Goal: Task Accomplishment & Management: Use online tool/utility

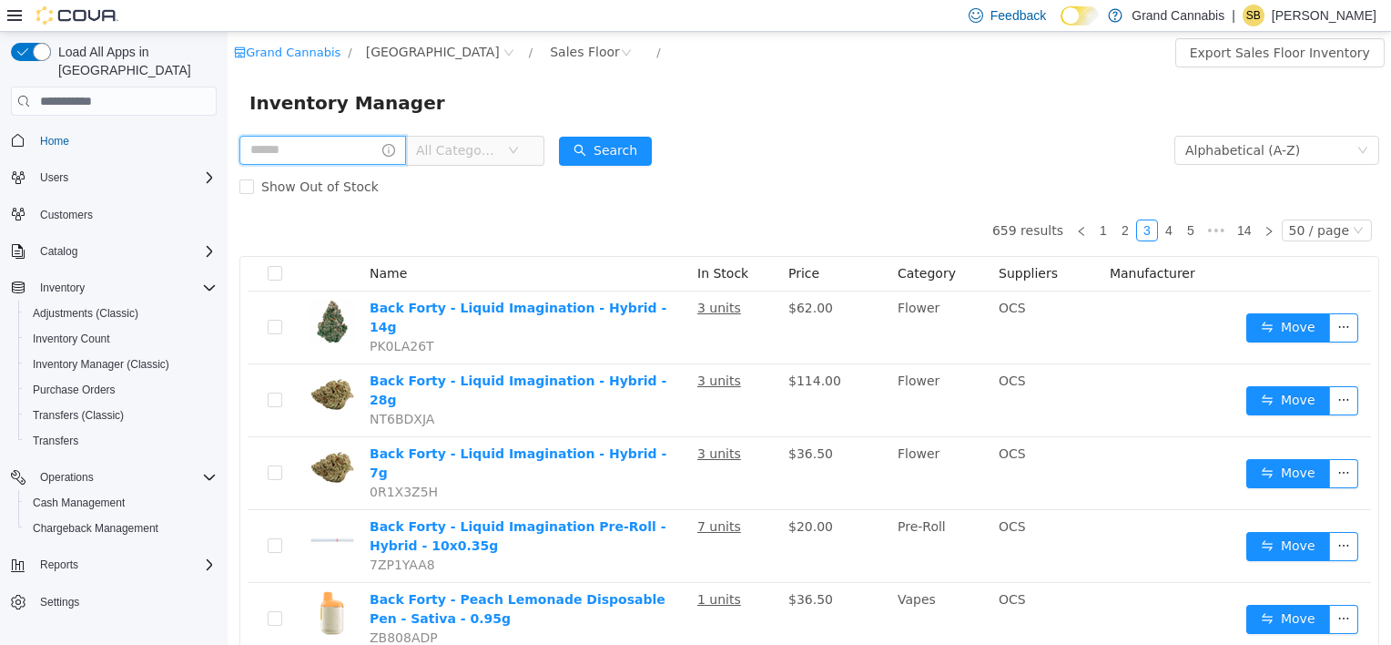
click at [293, 153] on input "text" at bounding box center [322, 150] width 167 height 29
type input "**********"
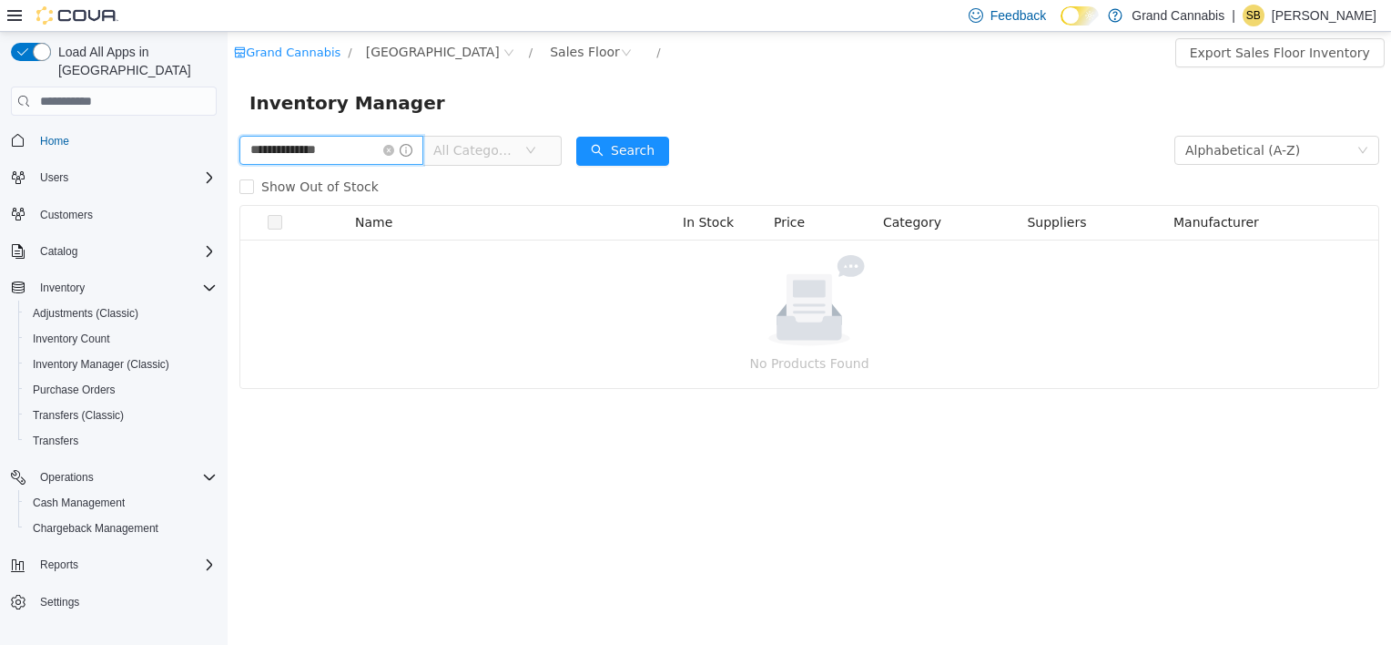
click at [306, 151] on input "**********" at bounding box center [331, 150] width 184 height 29
drag, startPoint x: 354, startPoint y: 151, endPoint x: 290, endPoint y: 156, distance: 64.8
click at [290, 156] on input "**********" at bounding box center [331, 150] width 184 height 29
click at [550, 53] on div "Sales Floor" at bounding box center [585, 51] width 70 height 27
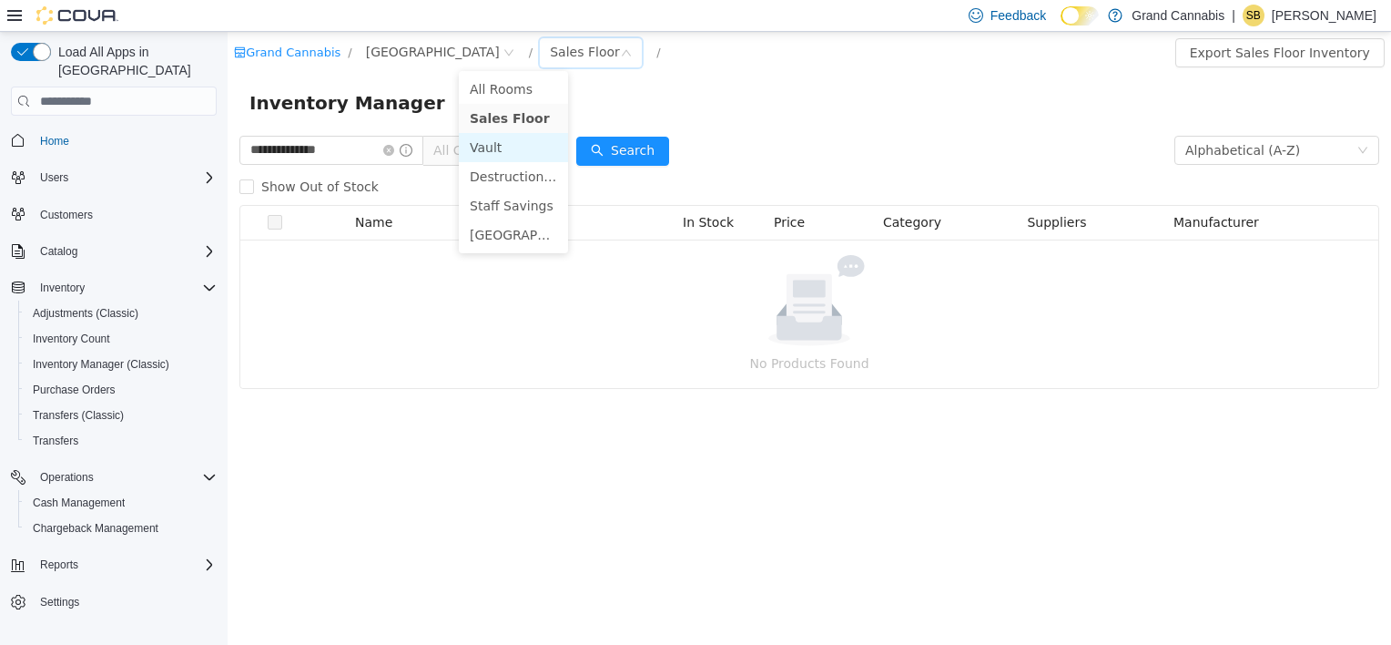
click at [503, 149] on li "Vault" at bounding box center [513, 147] width 109 height 29
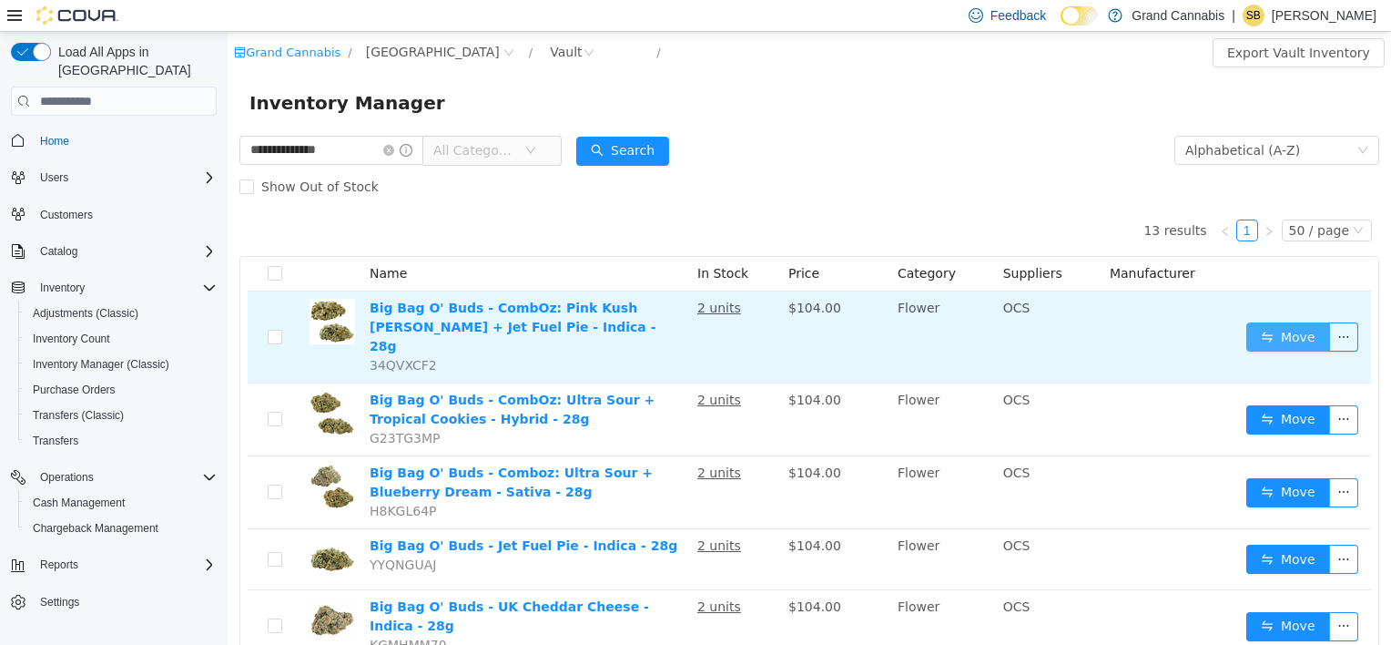
click at [1281, 327] on button "Move" at bounding box center [1289, 336] width 84 height 29
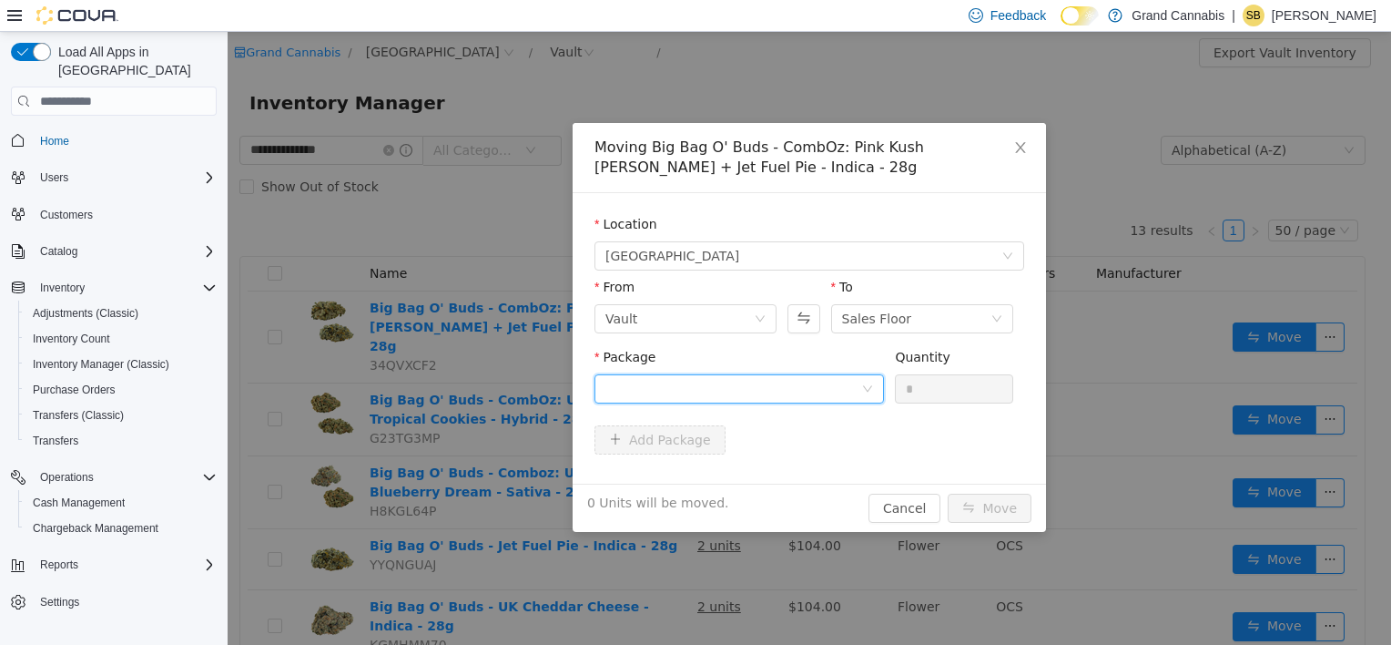
click at [714, 392] on div at bounding box center [734, 388] width 256 height 27
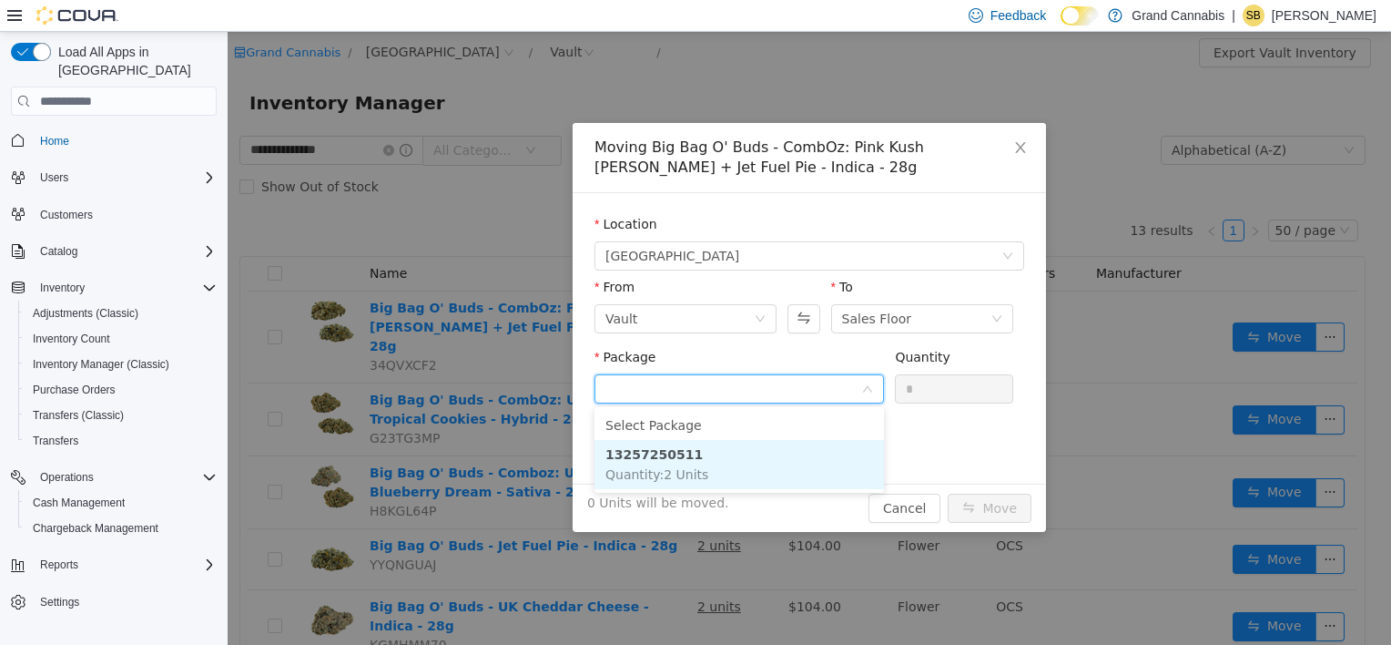
click at [708, 464] on li "13257250511 Quantity : 2 Units" at bounding box center [740, 464] width 290 height 49
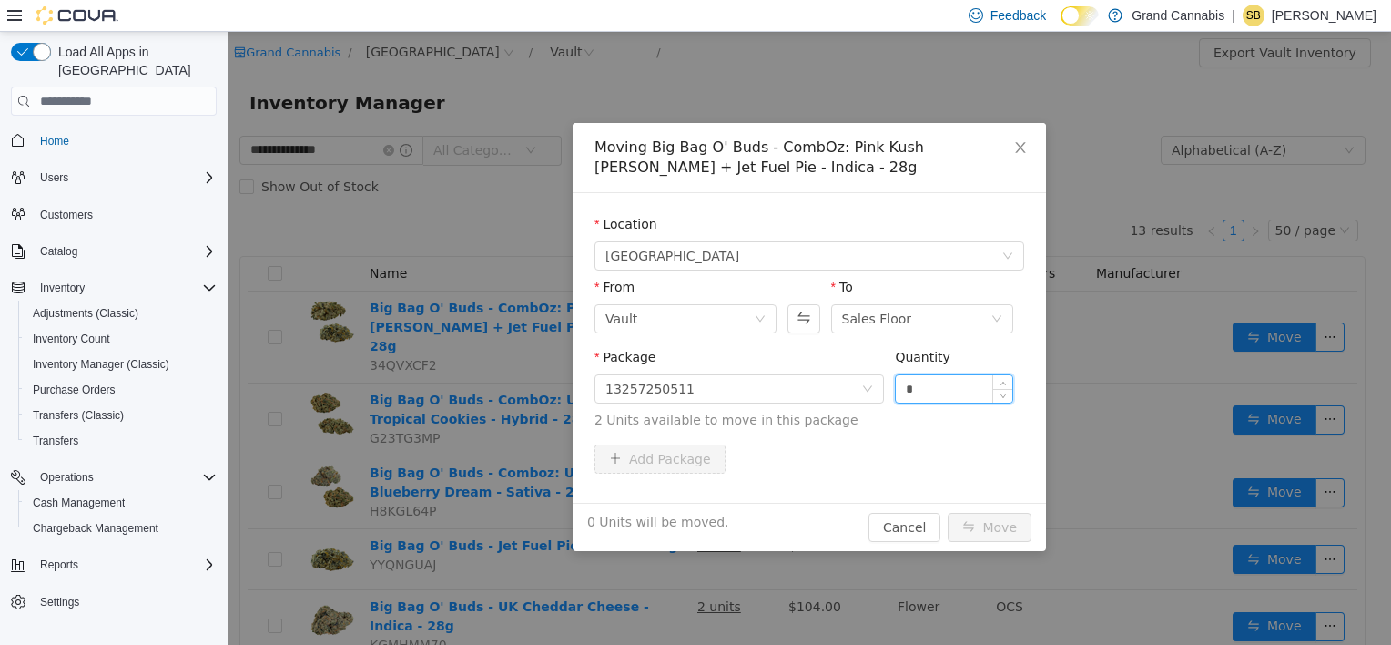
click at [927, 382] on input "*" at bounding box center [954, 388] width 117 height 27
type input "*"
click at [986, 526] on button "Move" at bounding box center [990, 527] width 84 height 29
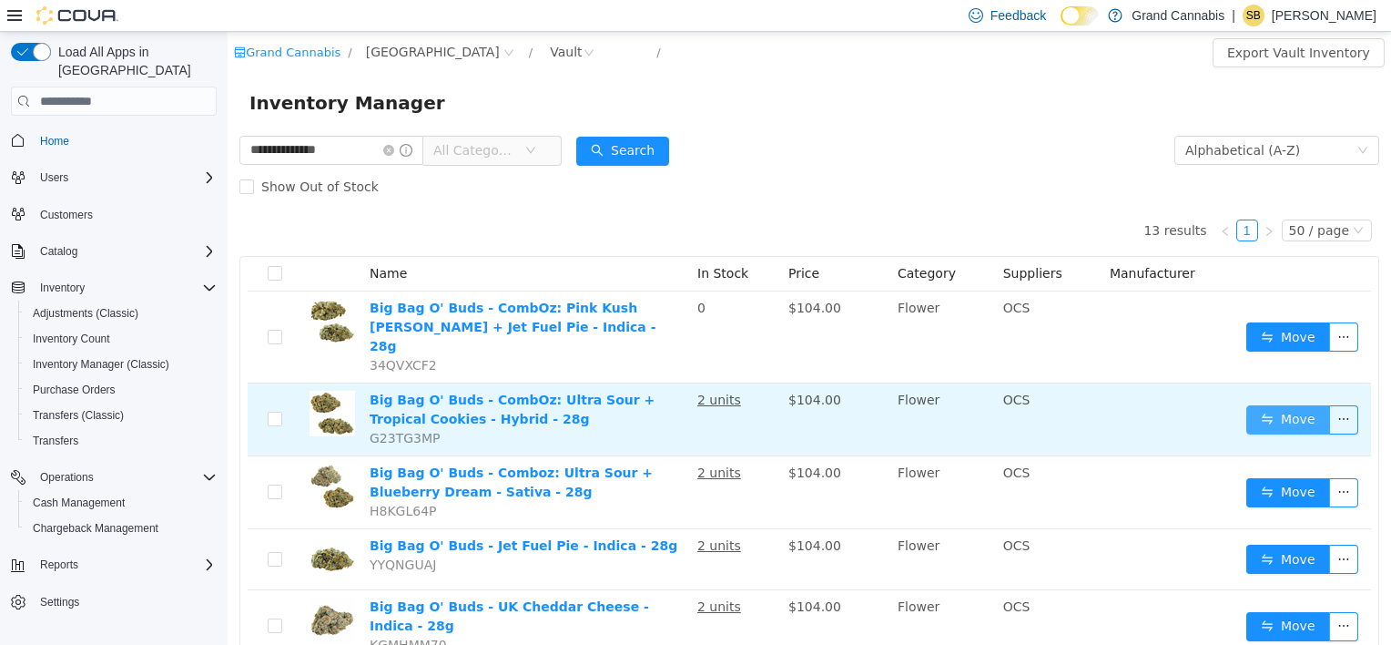
click at [1255, 407] on button "Move" at bounding box center [1289, 419] width 84 height 29
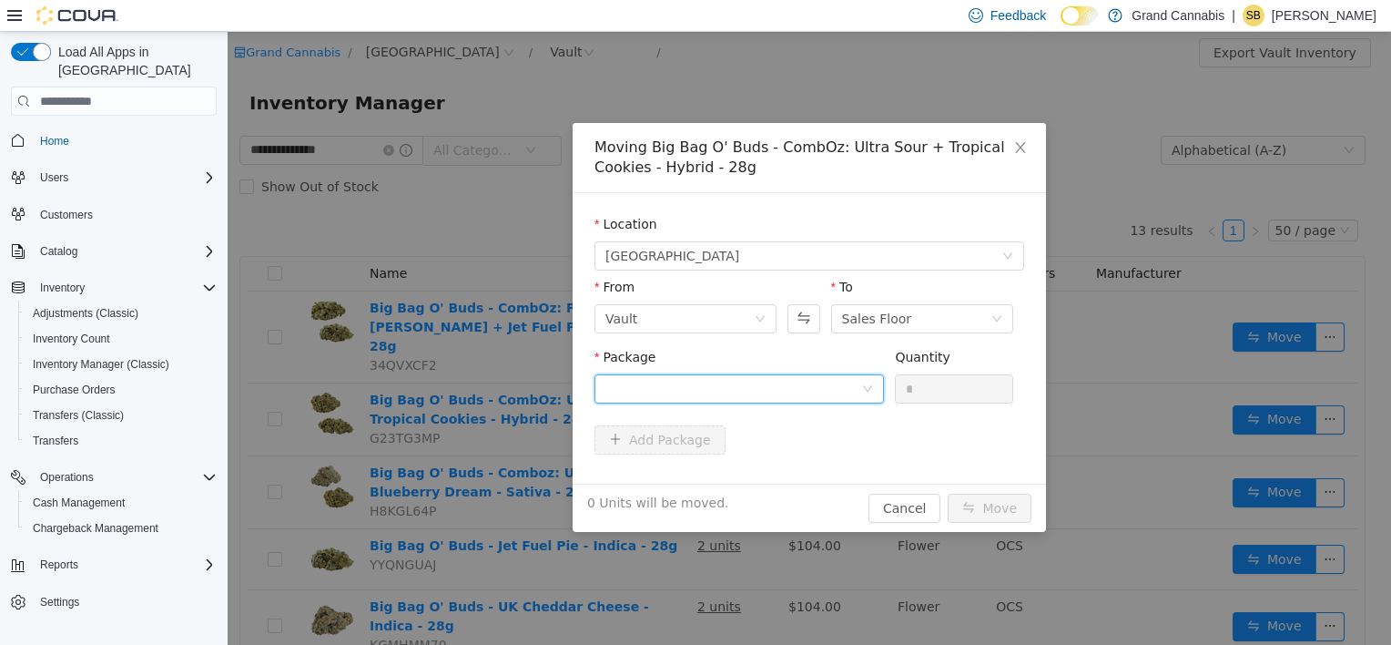
click at [672, 388] on div at bounding box center [734, 388] width 256 height 27
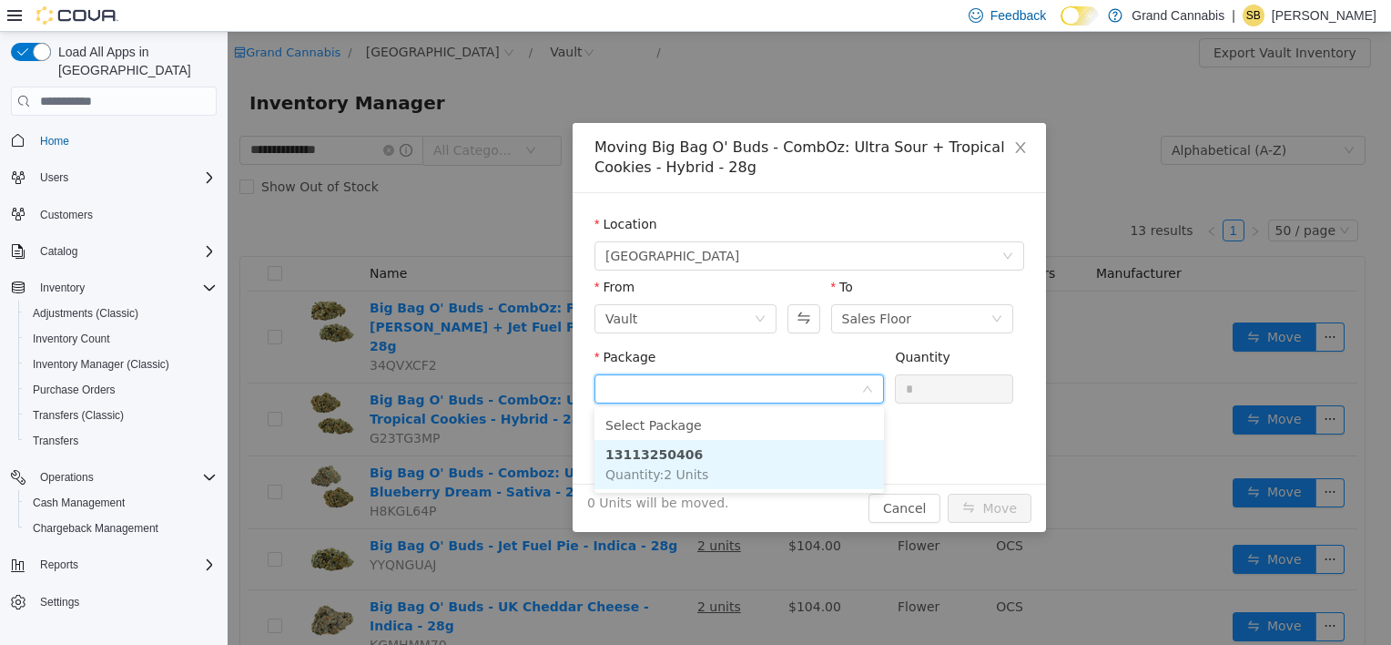
click at [667, 486] on li "13113250406 Quantity : 2 Units" at bounding box center [740, 464] width 290 height 49
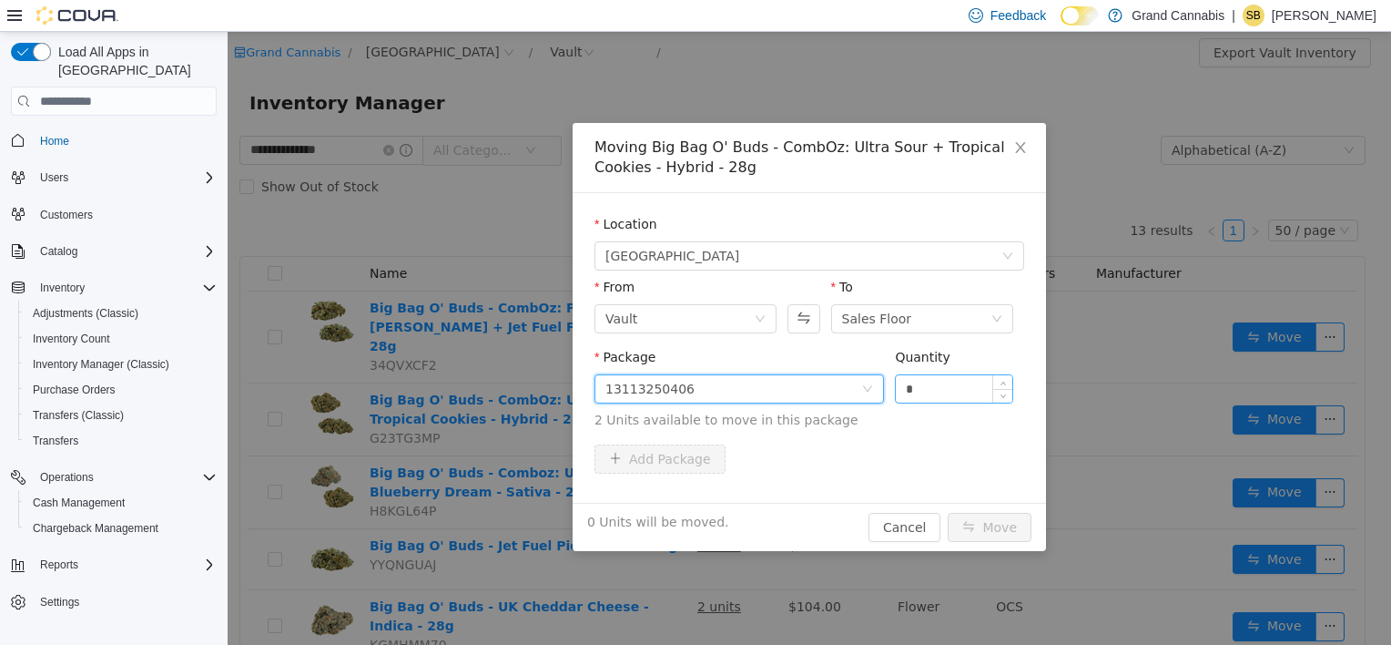
click at [989, 395] on input "*" at bounding box center [954, 388] width 117 height 27
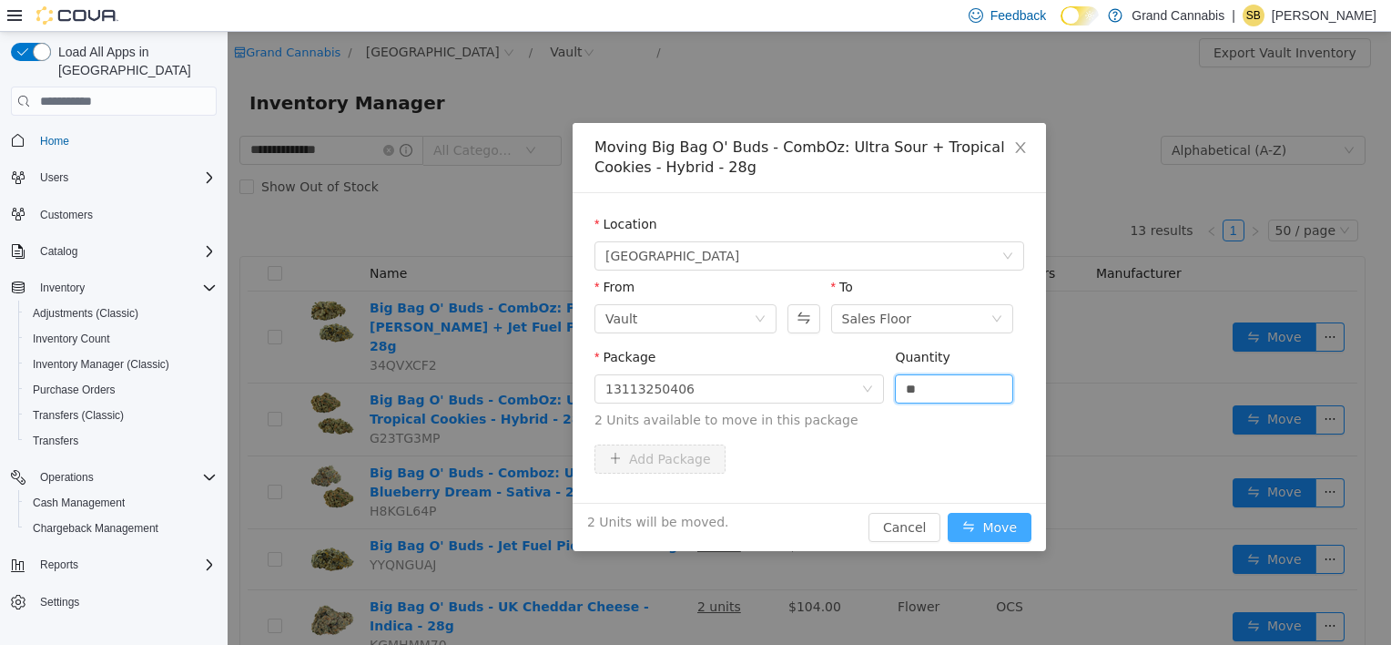
type input "*"
click at [997, 530] on button "Move" at bounding box center [990, 527] width 84 height 29
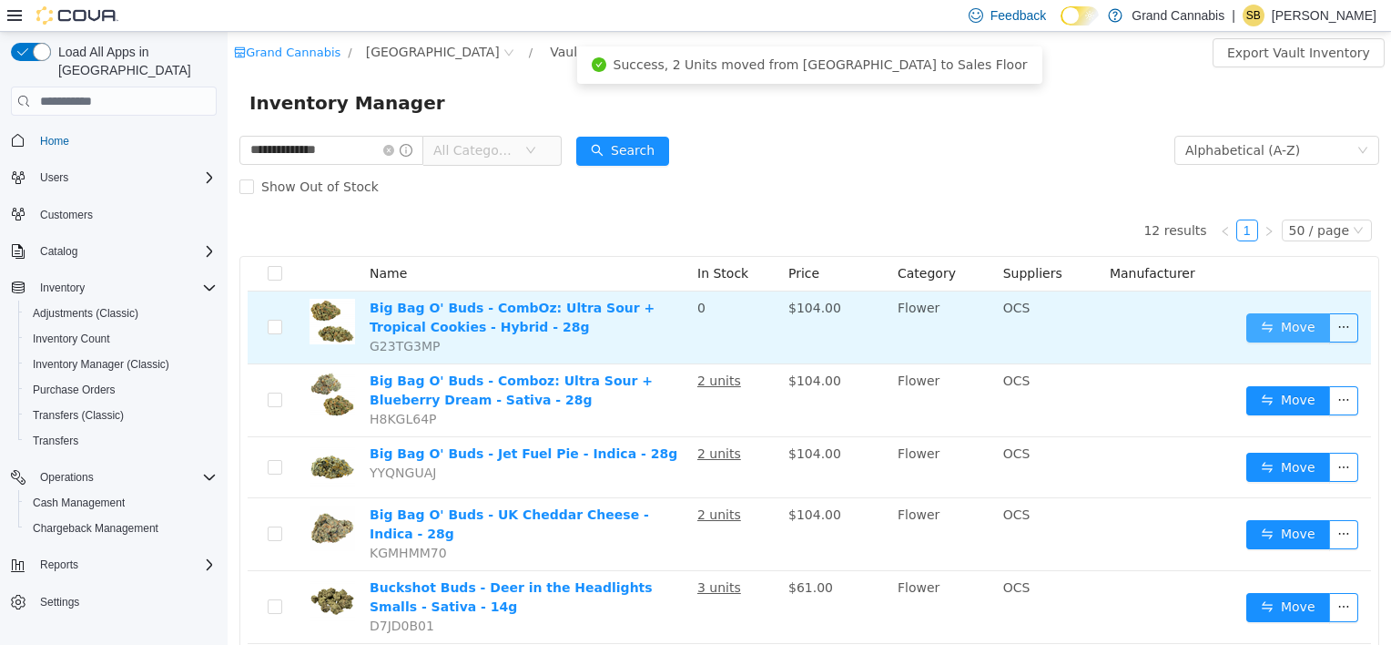
click at [1286, 324] on button "Move" at bounding box center [1289, 327] width 84 height 29
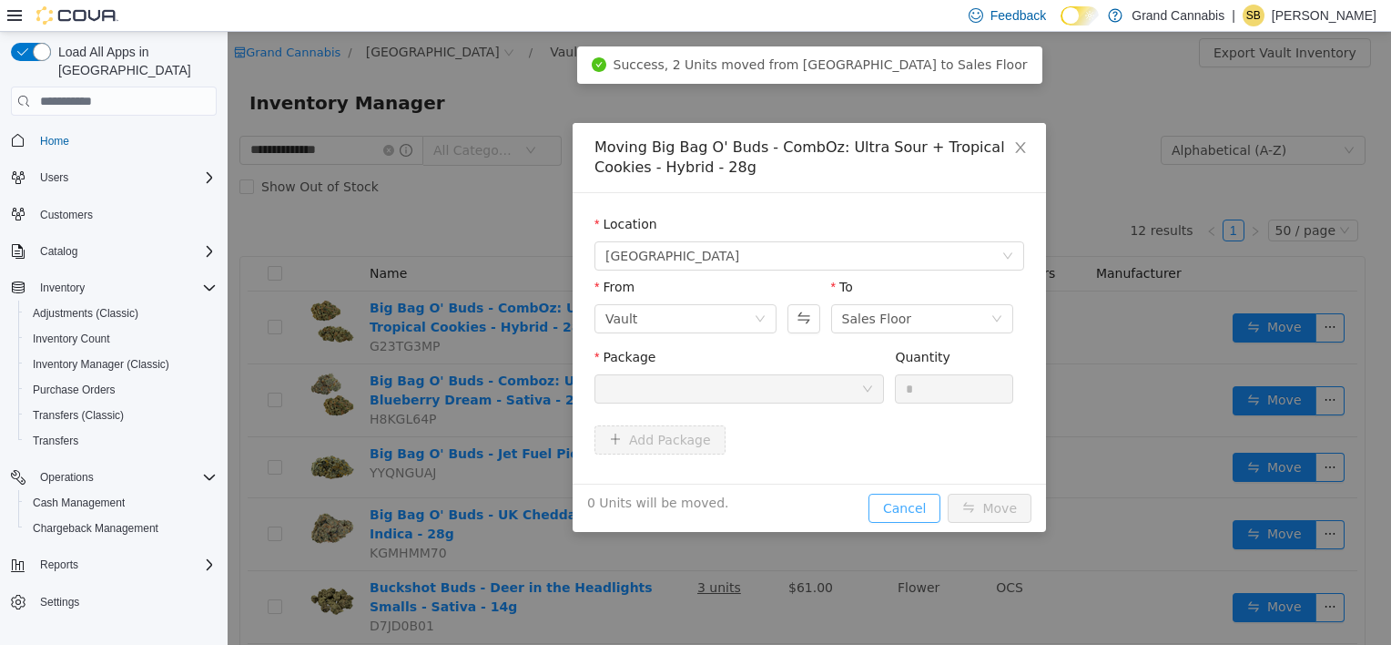
click at [911, 505] on button "Cancel" at bounding box center [905, 508] width 72 height 29
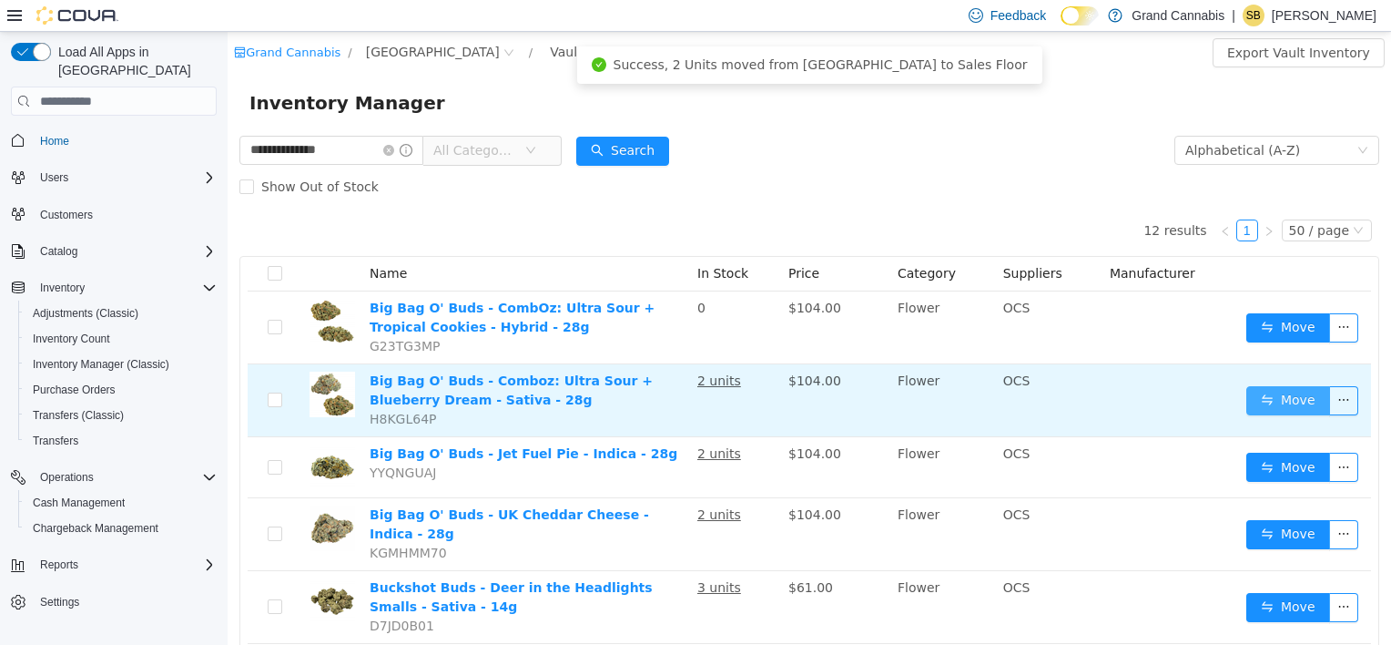
click at [1274, 392] on button "Move" at bounding box center [1289, 400] width 84 height 29
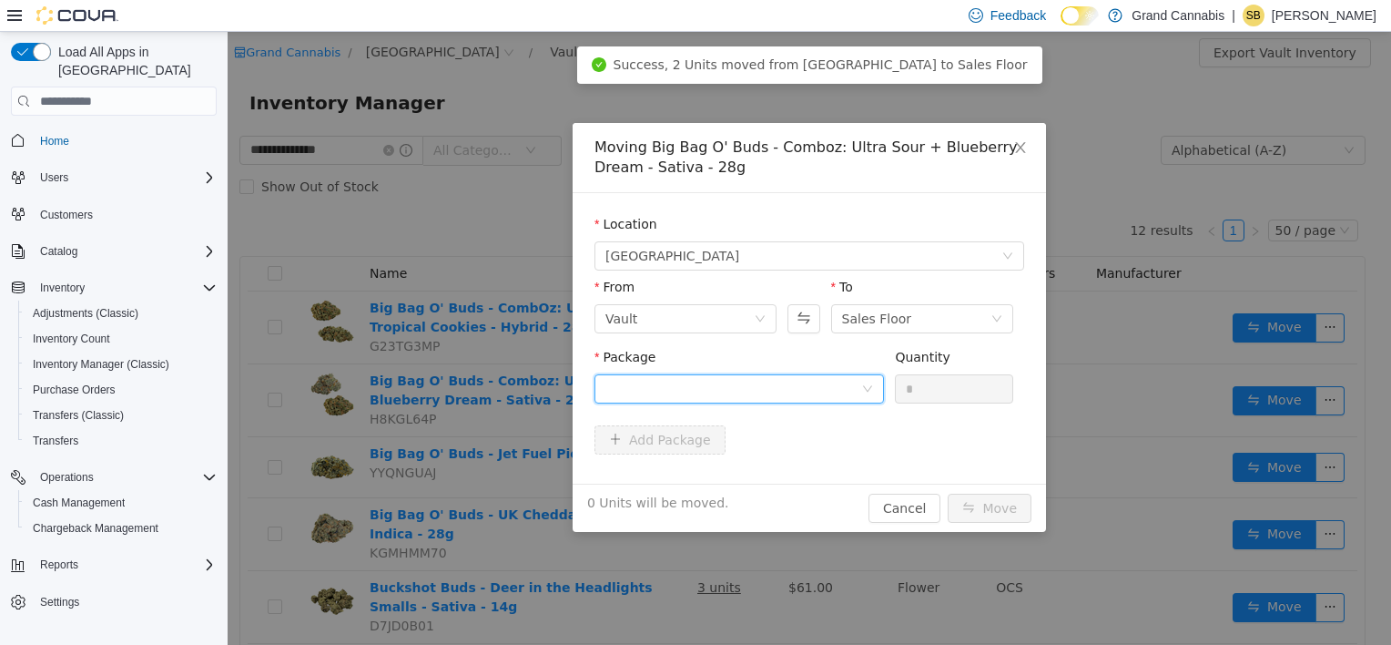
click at [709, 380] on div at bounding box center [734, 388] width 256 height 27
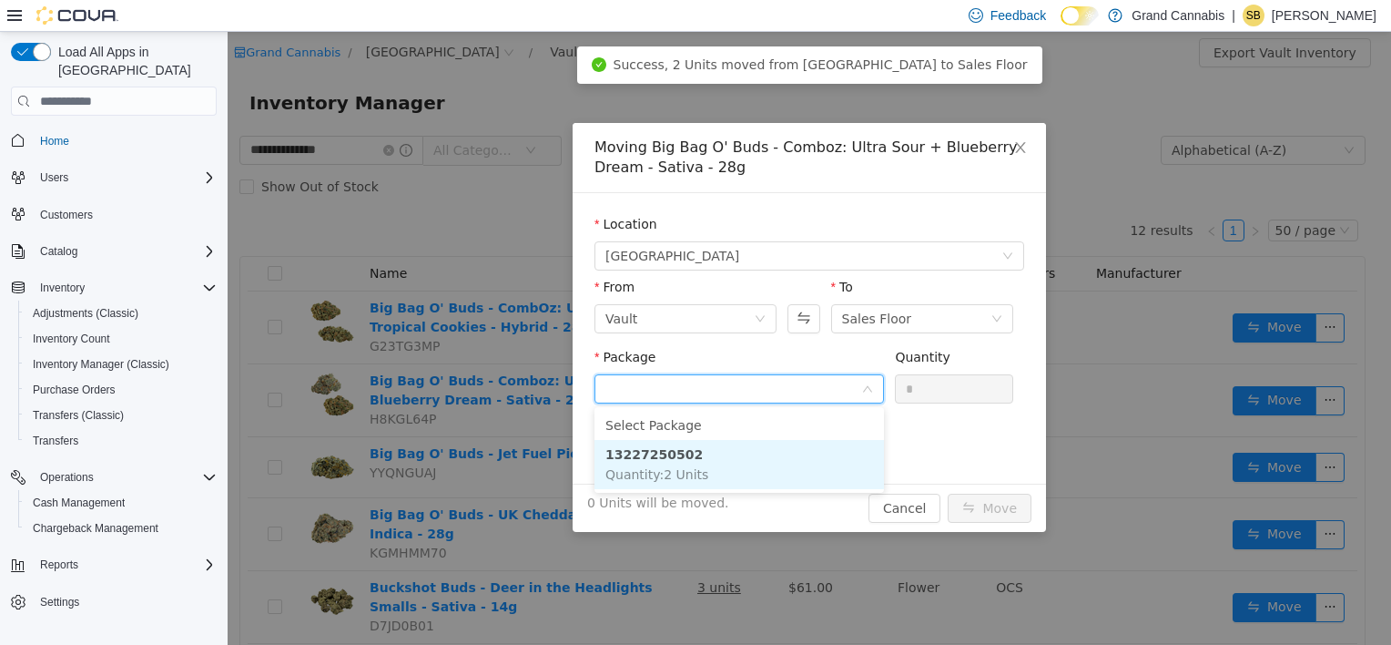
click at [728, 476] on li "13227250502 Quantity : 2 Units" at bounding box center [740, 464] width 290 height 49
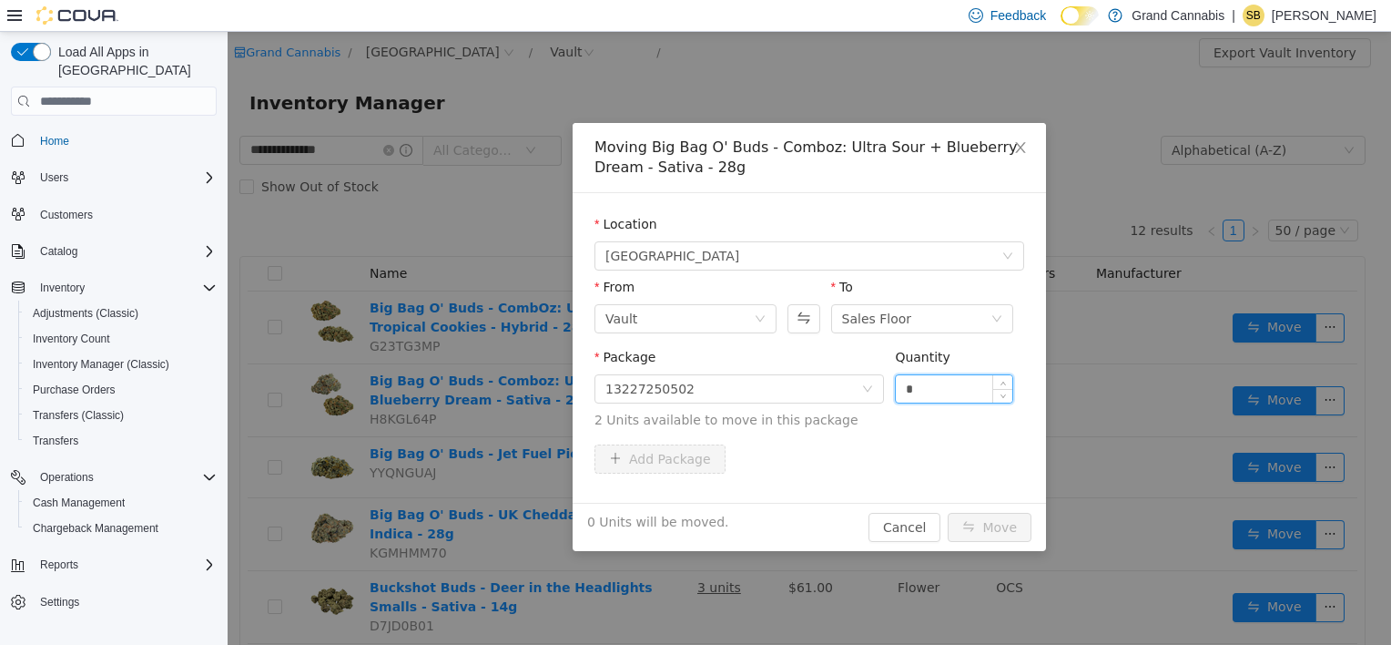
click at [930, 392] on input "*" at bounding box center [954, 388] width 117 height 27
type input "*"
click at [999, 534] on button "Move" at bounding box center [990, 527] width 84 height 29
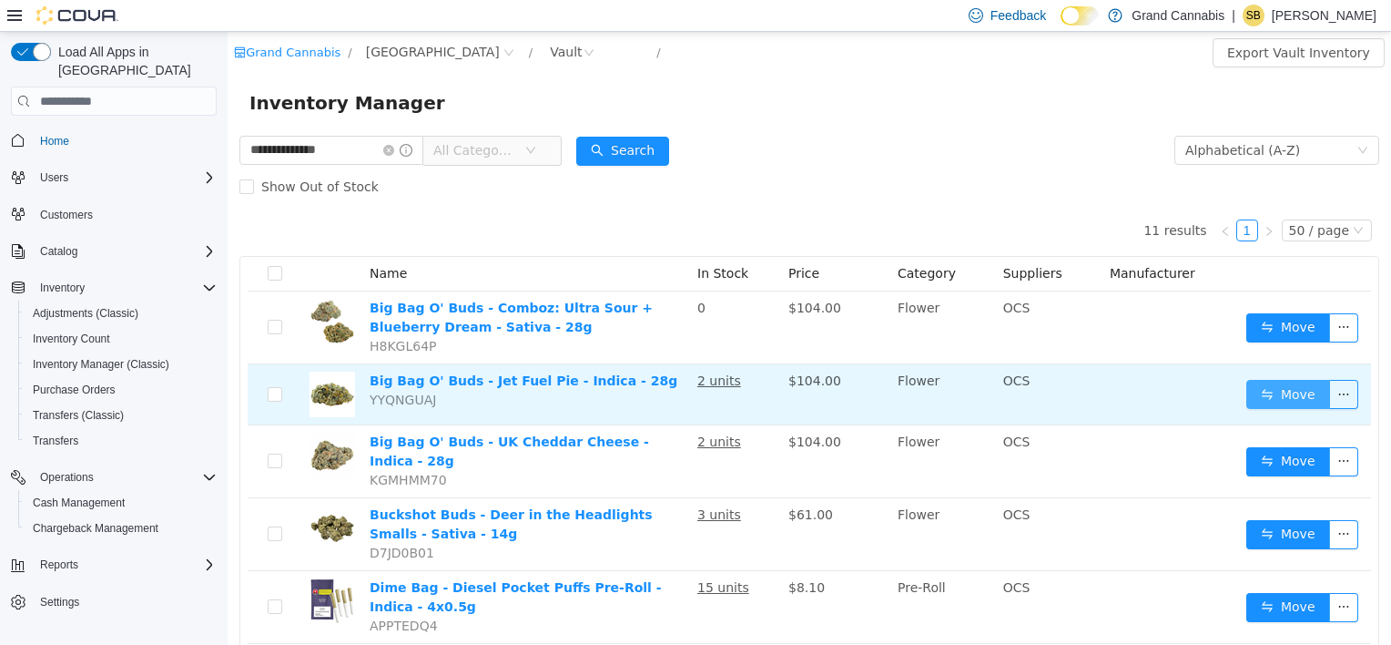
click at [1271, 392] on button "Move" at bounding box center [1289, 394] width 84 height 29
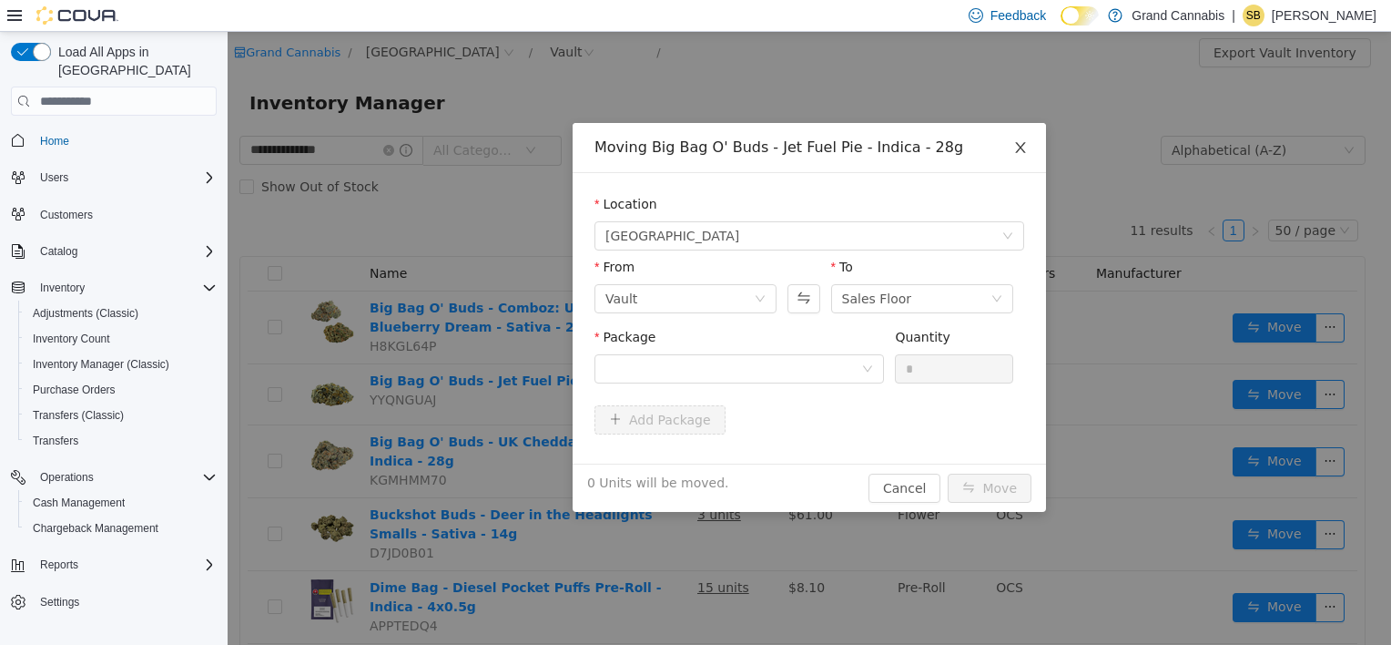
click at [1019, 150] on icon "icon: close" at bounding box center [1020, 147] width 10 height 11
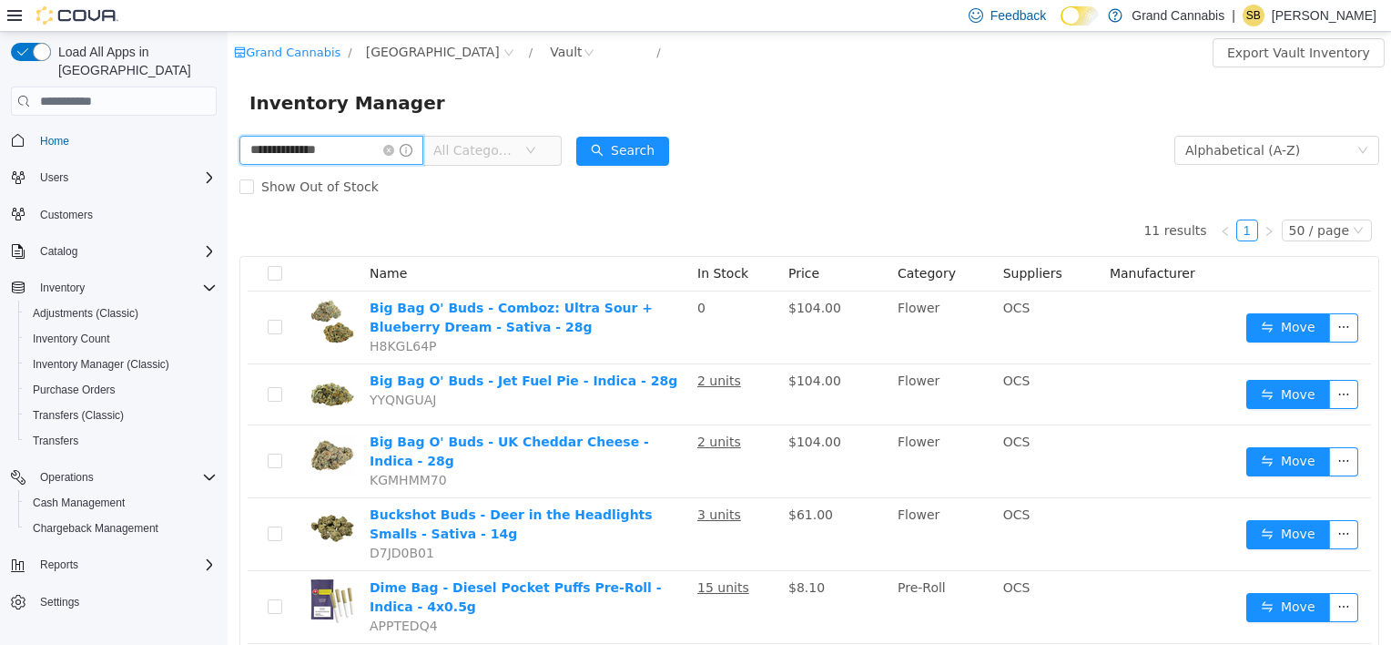
click at [361, 148] on input "**********" at bounding box center [331, 150] width 184 height 29
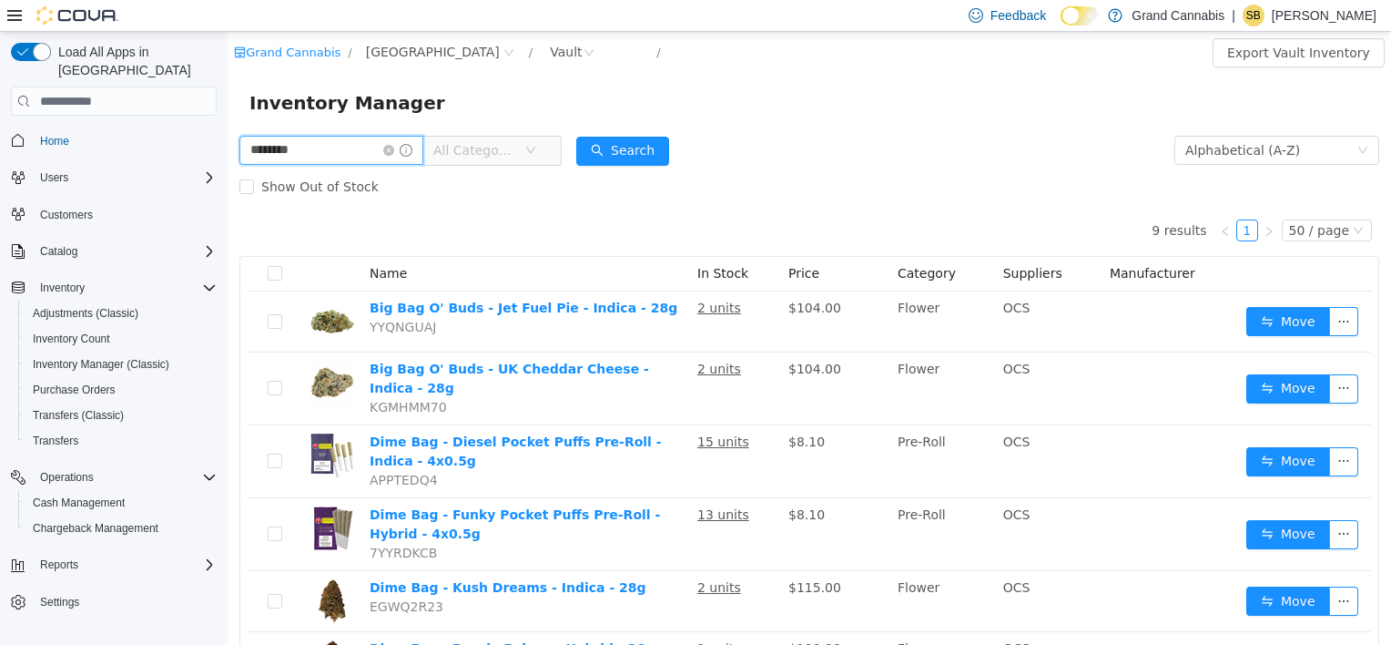
drag, startPoint x: 339, startPoint y: 146, endPoint x: 152, endPoint y: 146, distance: 186.7
click at [228, 146] on html "Grand Cannabis / [GEOGRAPHIC_DATA] / Vault / Export Vault Inventory Inventory M…" at bounding box center [810, 338] width 1164 height 613
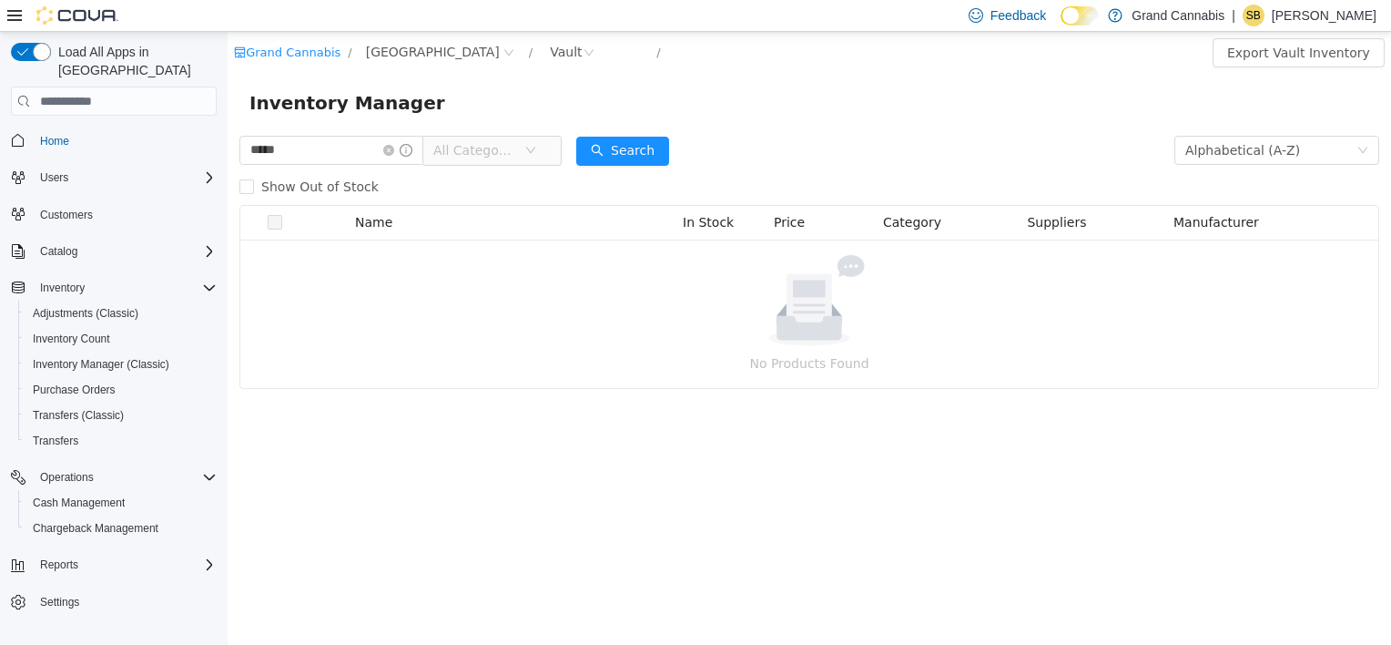
click at [516, 148] on span "All Categories" at bounding box center [474, 150] width 83 height 18
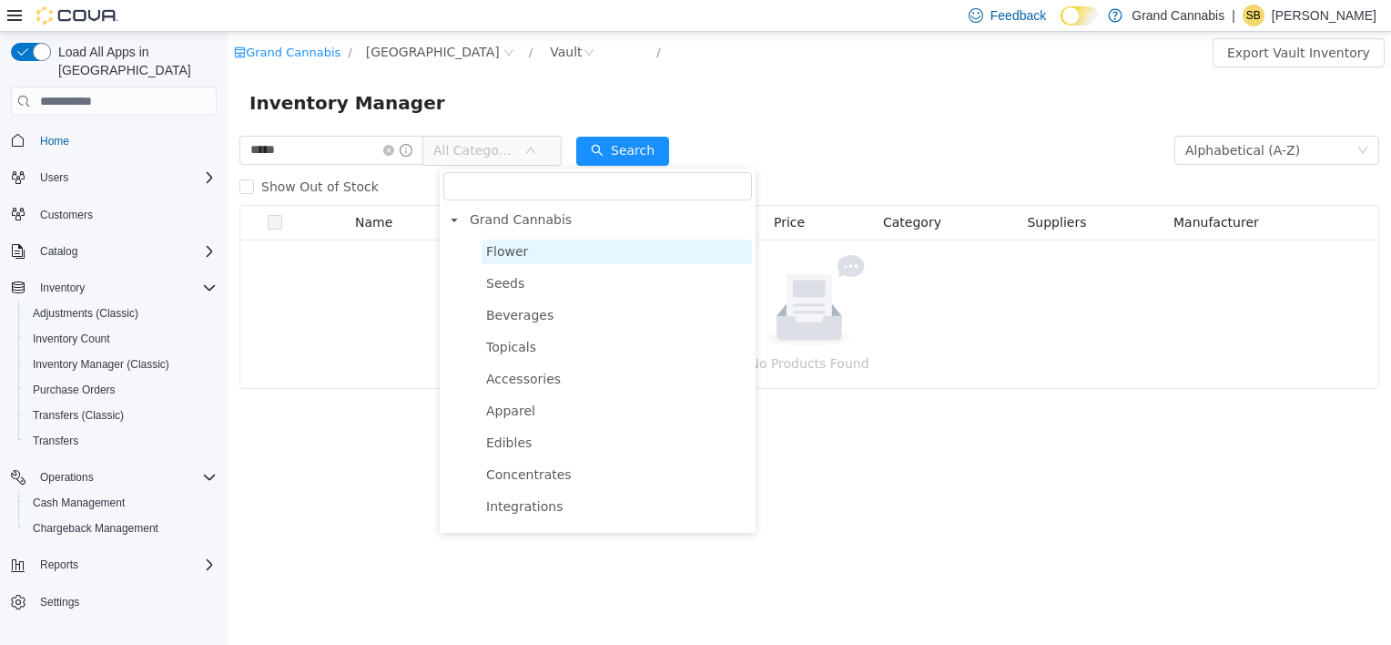
click at [524, 260] on span "Flower" at bounding box center [617, 251] width 270 height 25
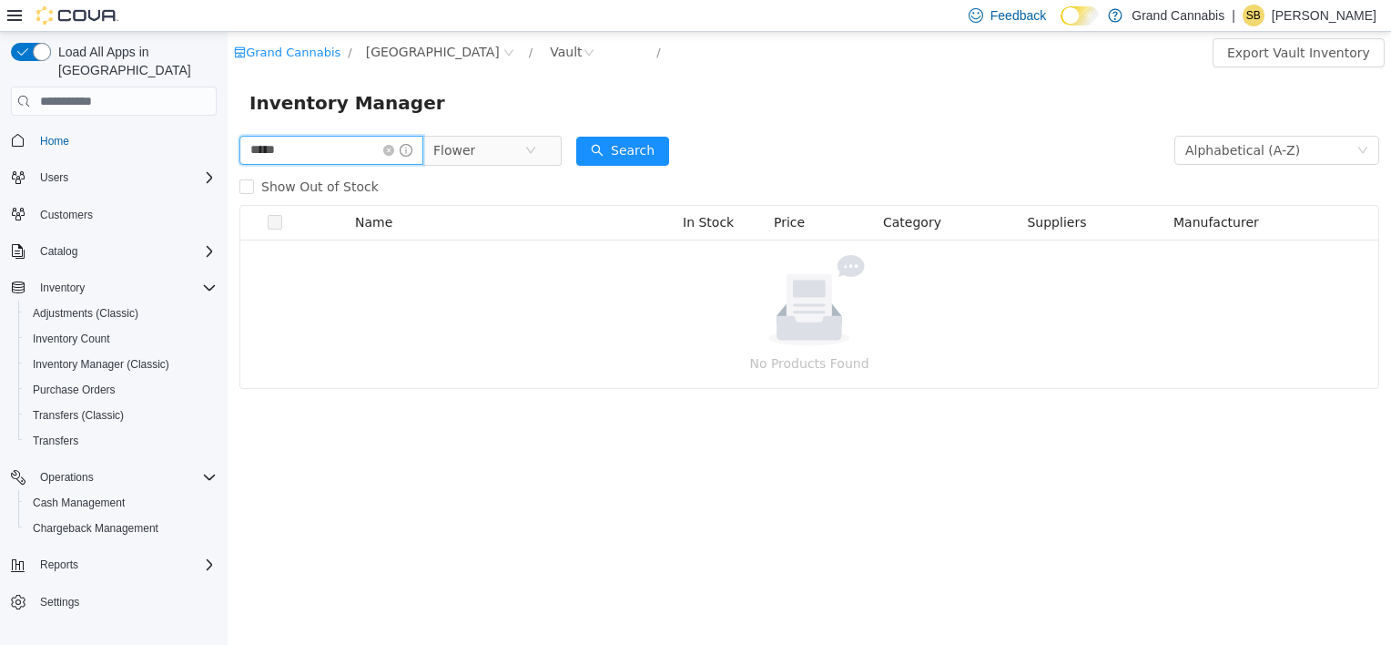
drag, startPoint x: 324, startPoint y: 154, endPoint x: 362, endPoint y: 159, distance: 38.6
click at [228, 127] on html "Grand Cannabis / [GEOGRAPHIC_DATA] / Vault / Export Vault Inventory Inventory M…" at bounding box center [810, 338] width 1164 height 613
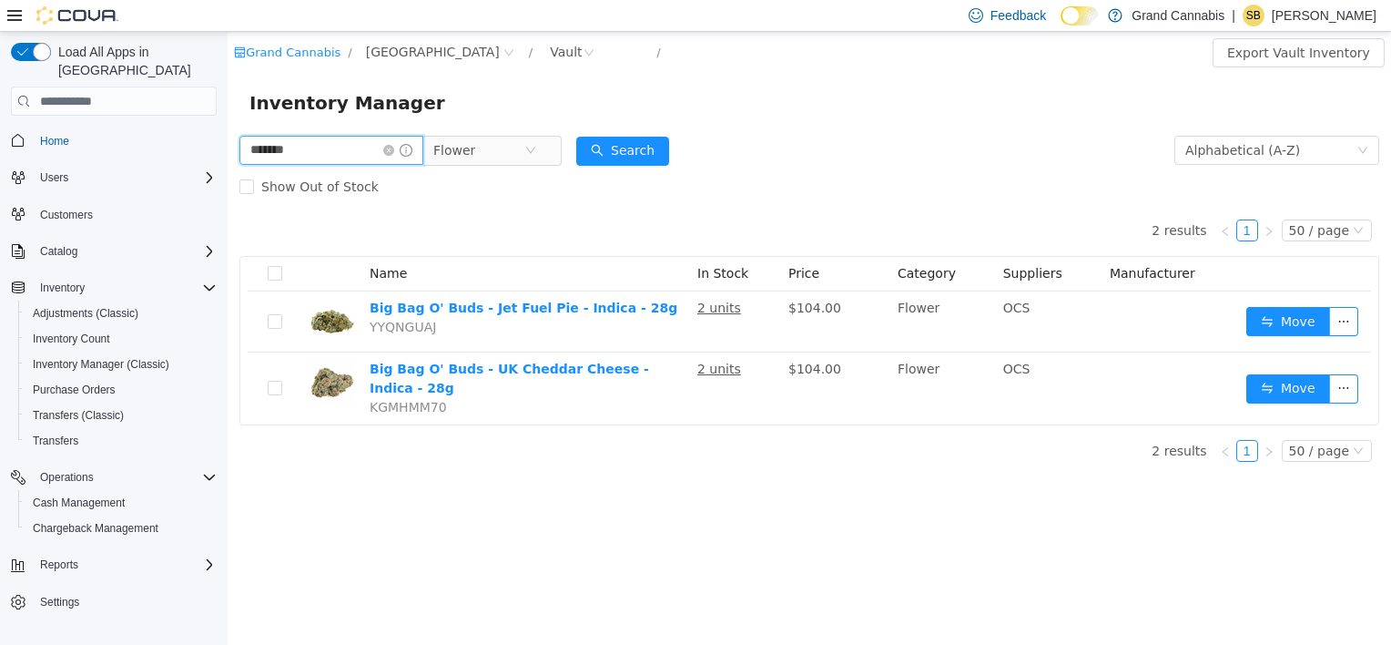
drag, startPoint x: 331, startPoint y: 151, endPoint x: 240, endPoint y: 150, distance: 91.1
click at [240, 150] on input "*******" at bounding box center [331, 150] width 184 height 29
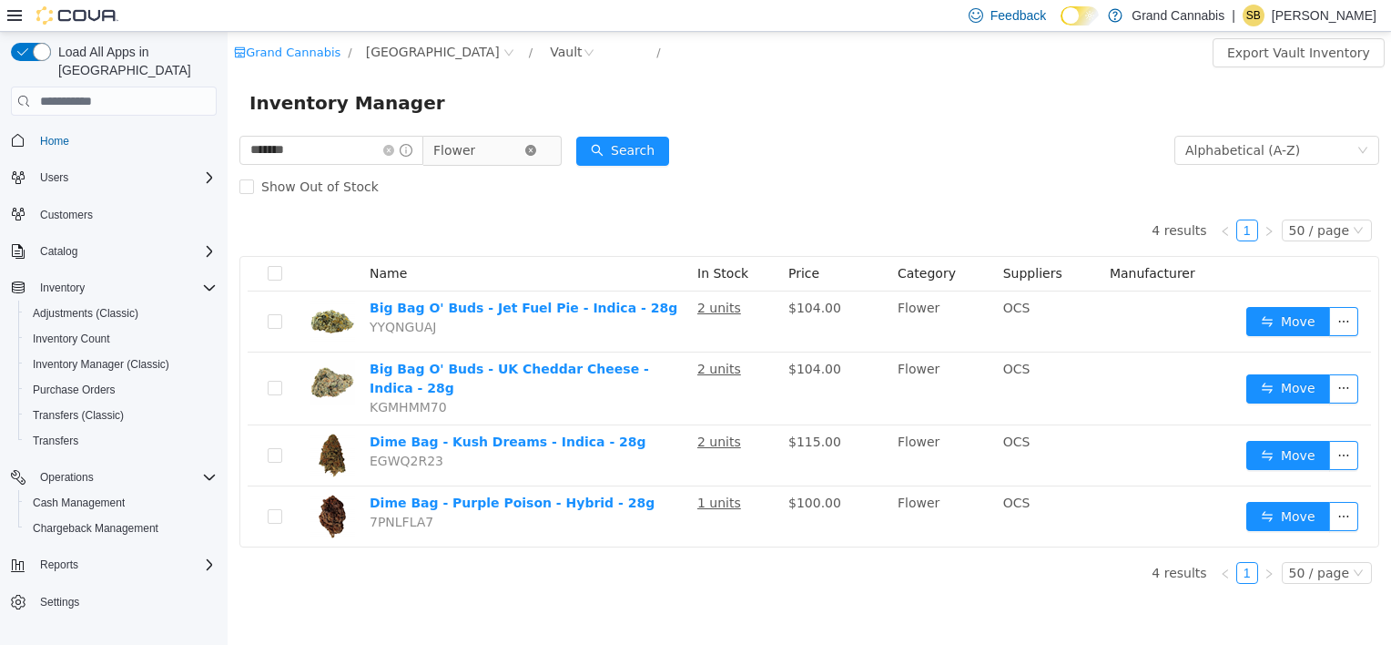
click at [536, 150] on icon "icon: close-circle" at bounding box center [530, 150] width 11 height 11
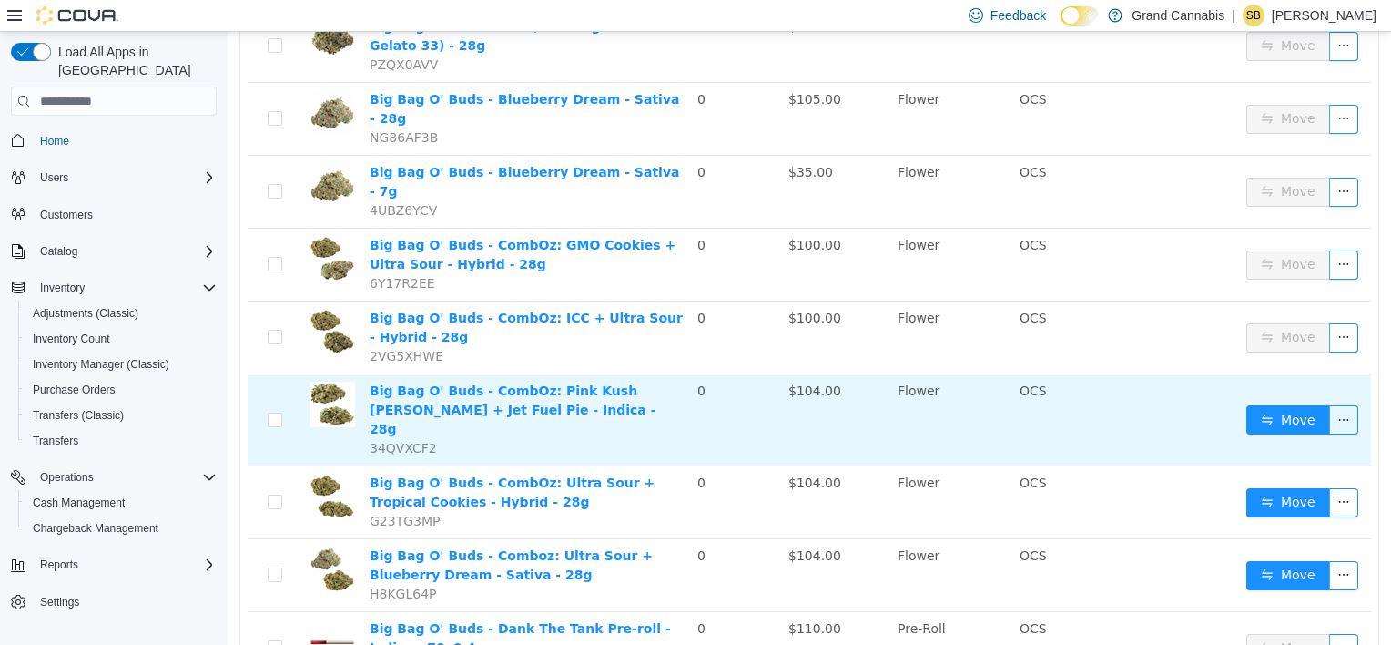
scroll to position [2870, 0]
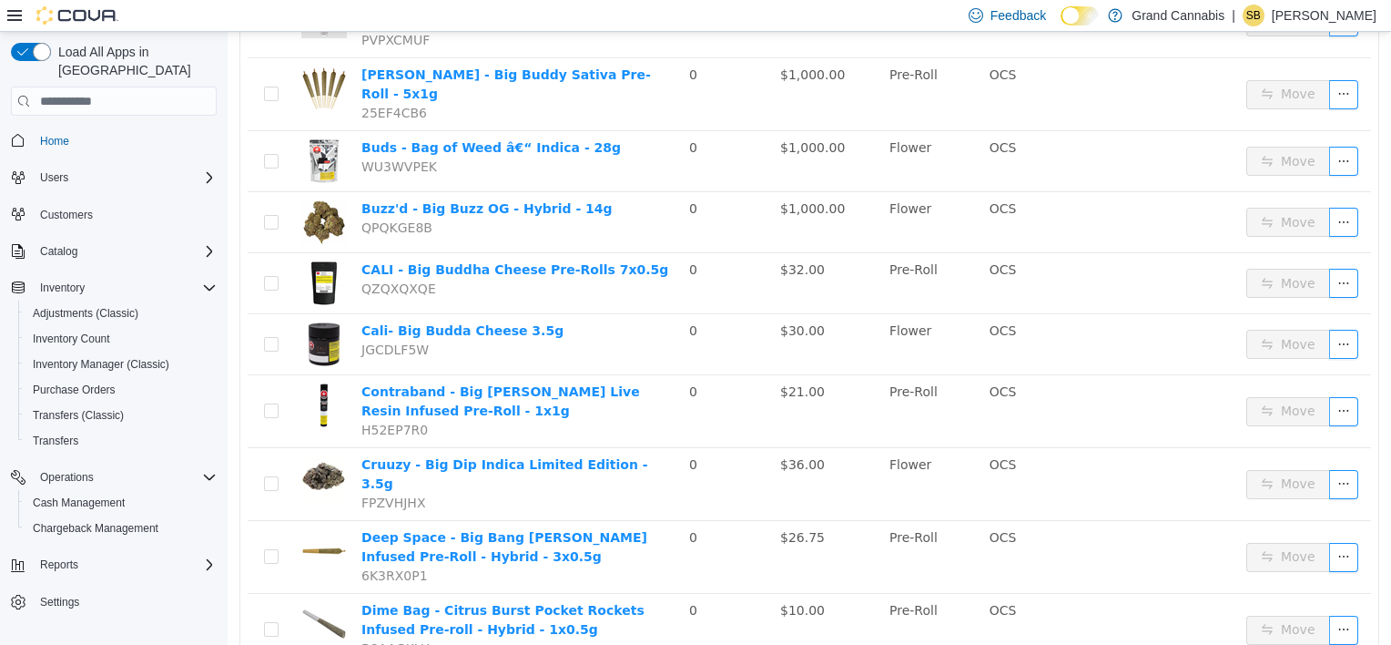
scroll to position [3000, 0]
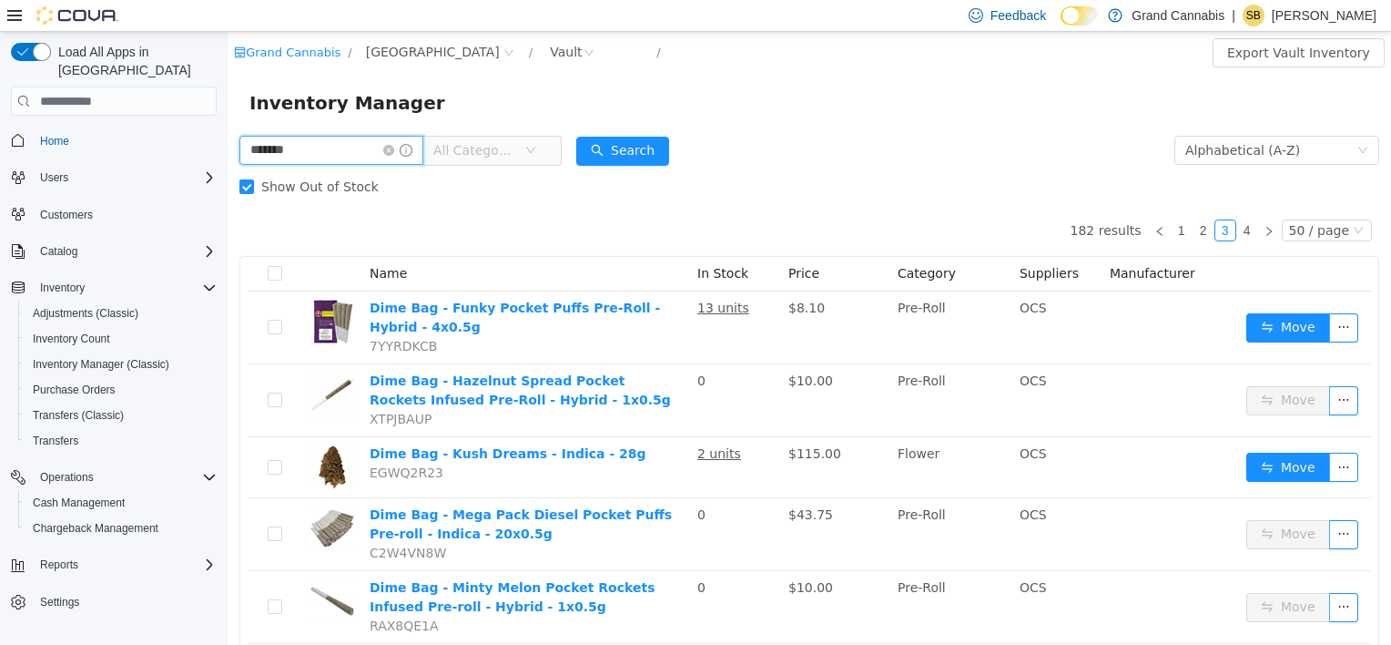
click at [318, 146] on input "*******" at bounding box center [331, 150] width 184 height 29
type input "**********"
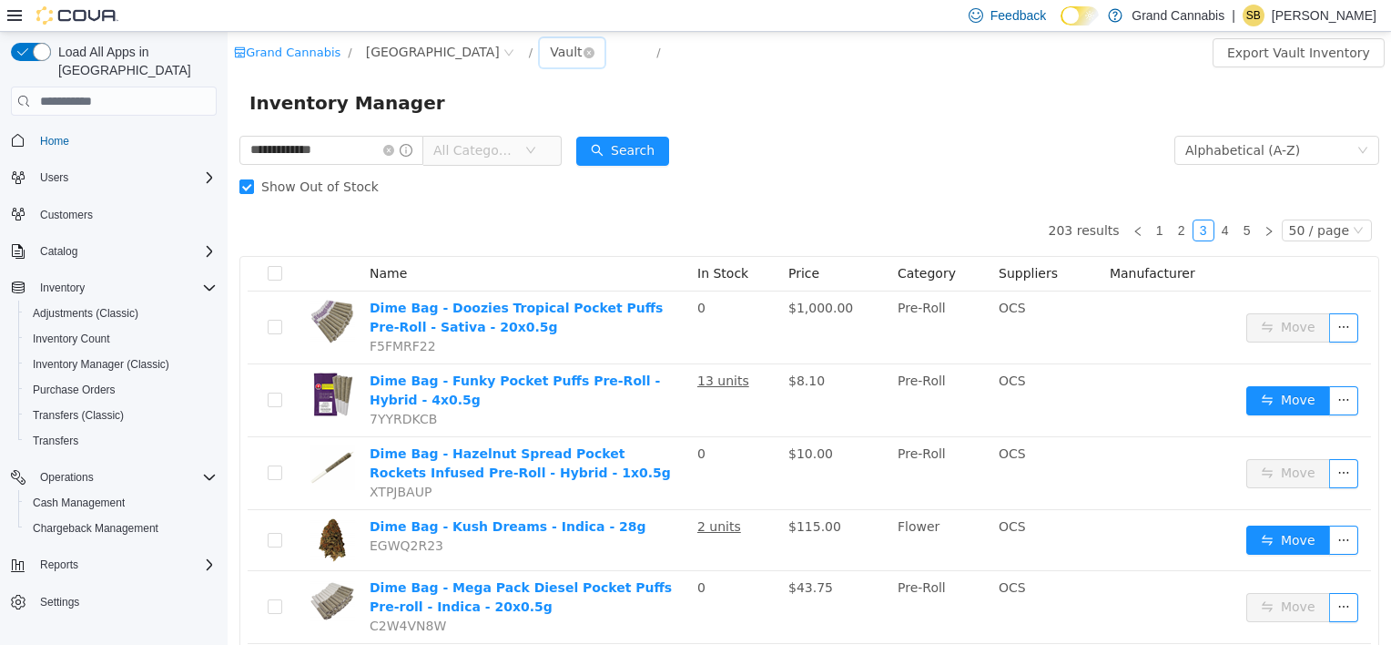
click at [550, 45] on div "Vault" at bounding box center [566, 51] width 32 height 27
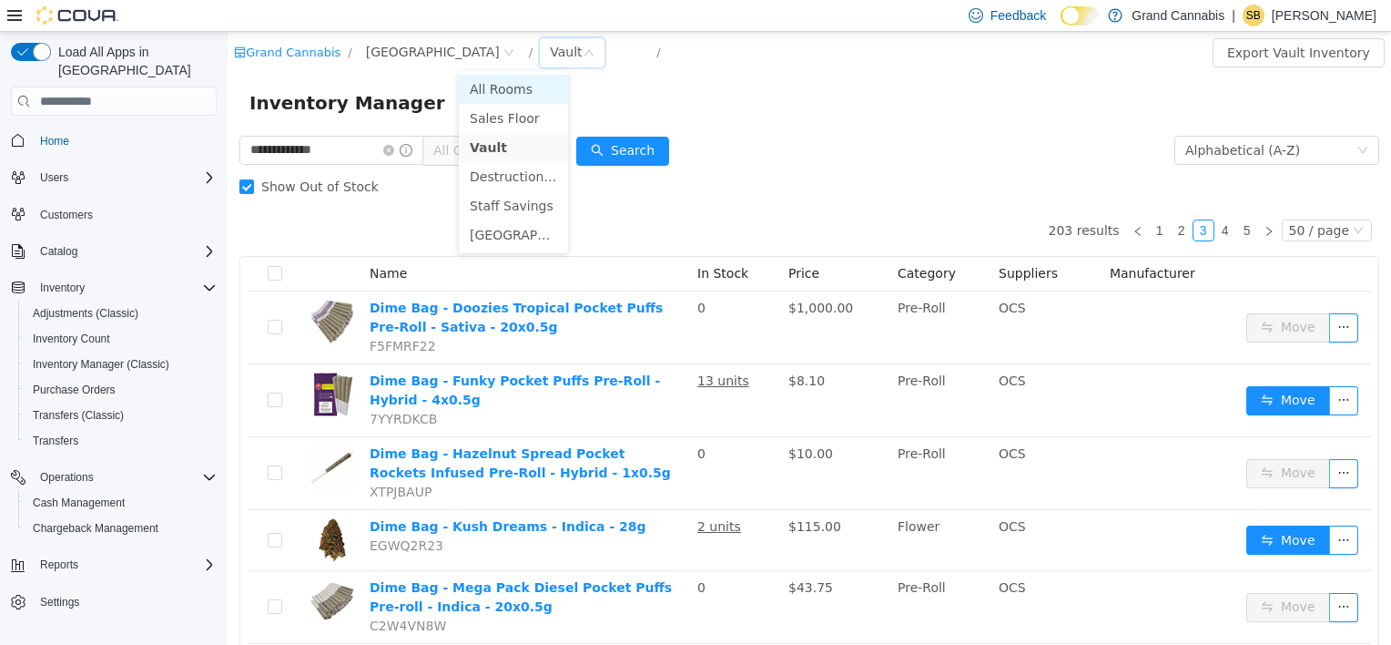
click at [507, 86] on li "All Rooms" at bounding box center [513, 89] width 109 height 29
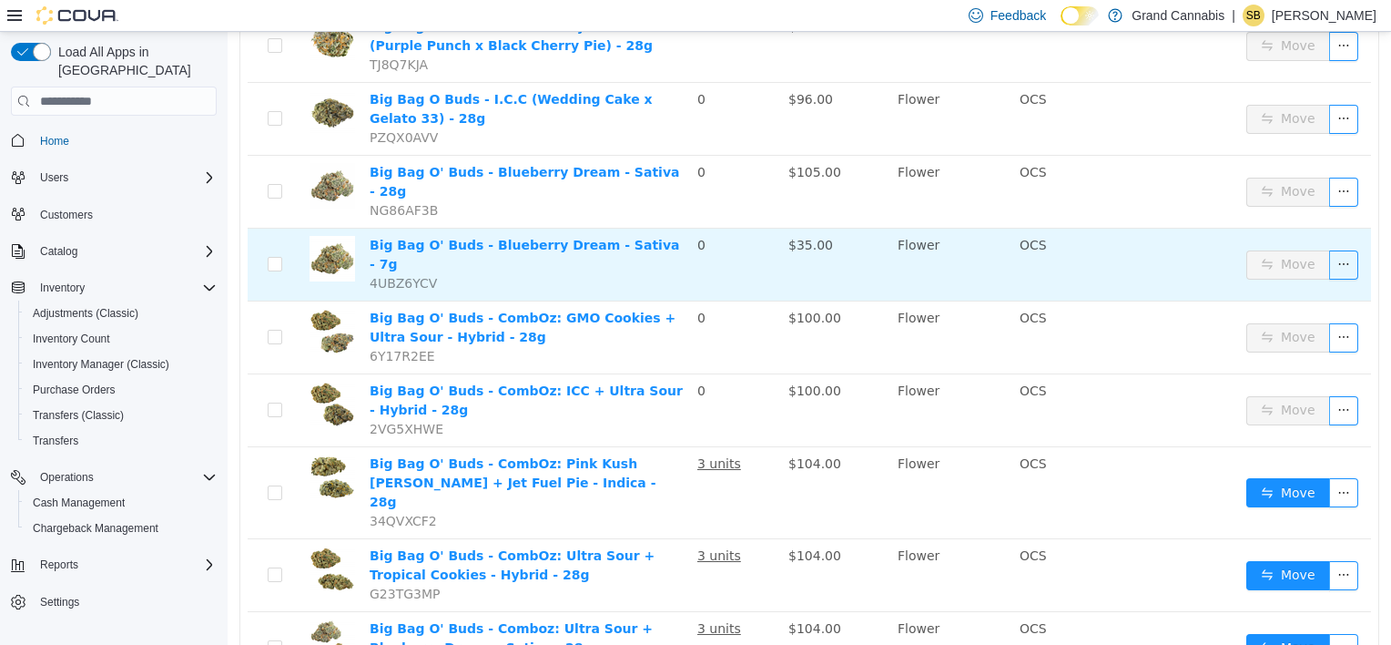
scroll to position [2823, 0]
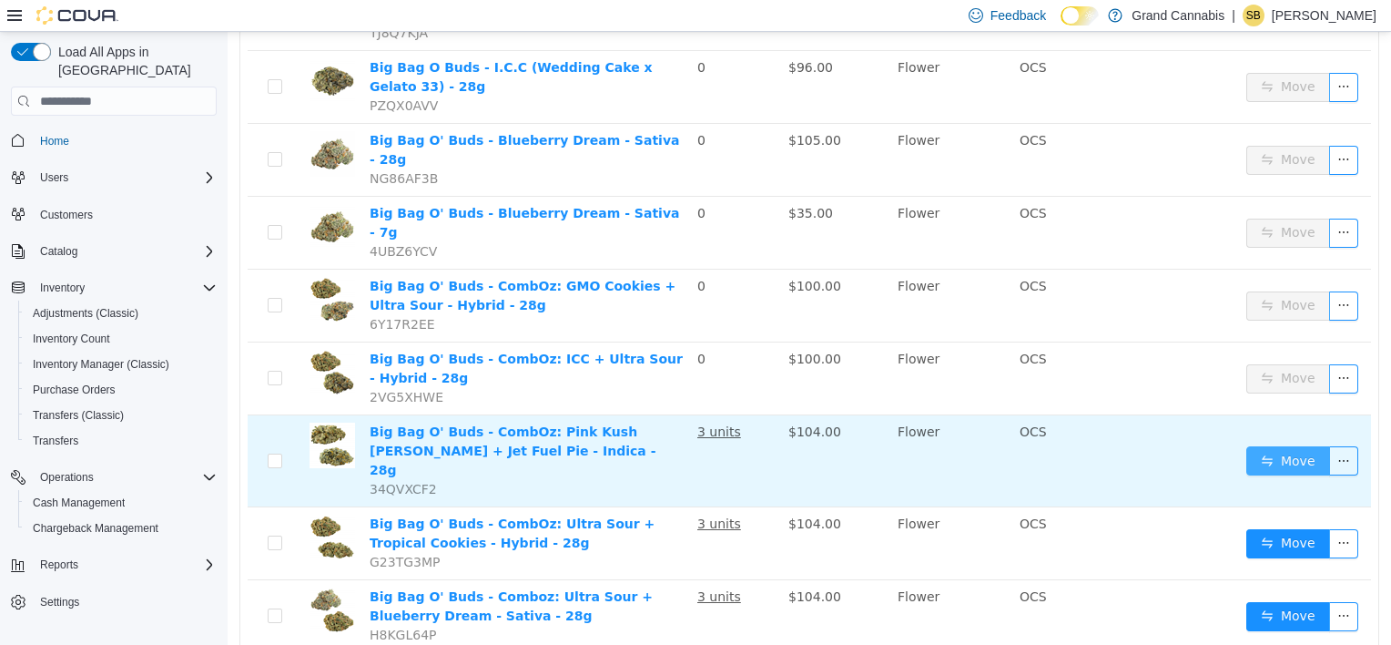
click at [1286, 446] on button "Move" at bounding box center [1289, 460] width 84 height 29
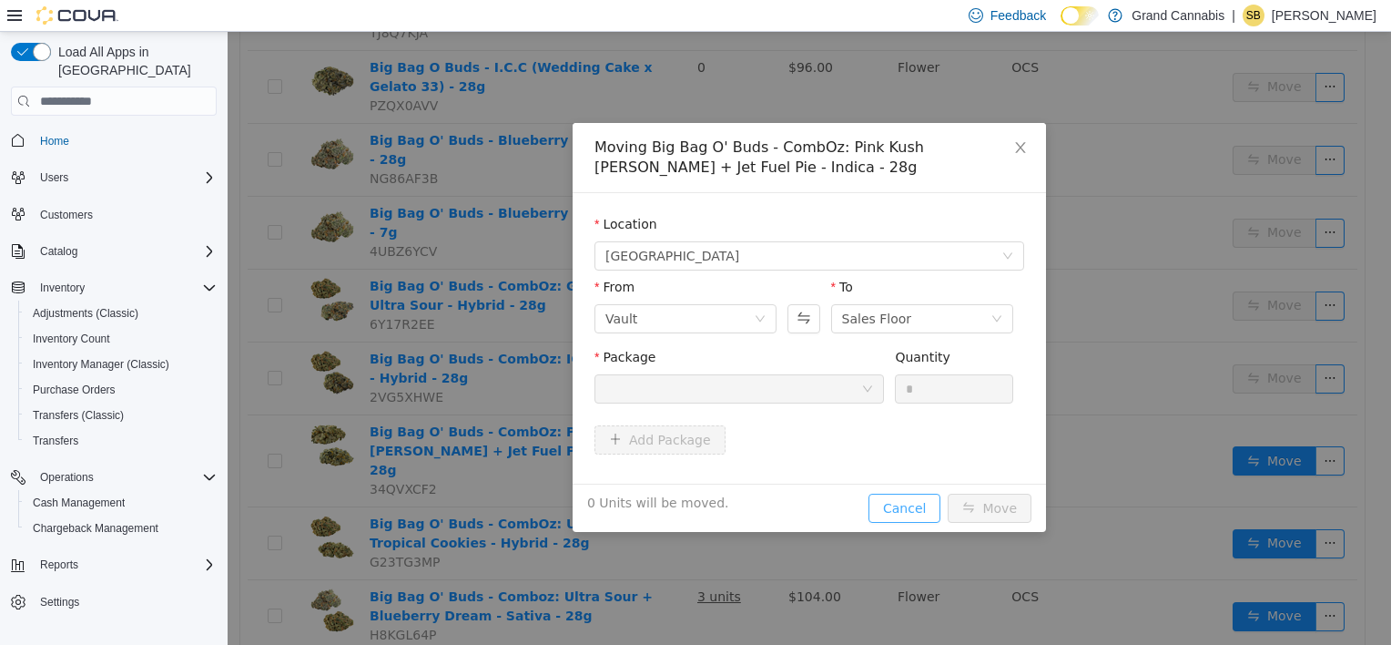
click at [892, 503] on button "Cancel" at bounding box center [905, 508] width 72 height 29
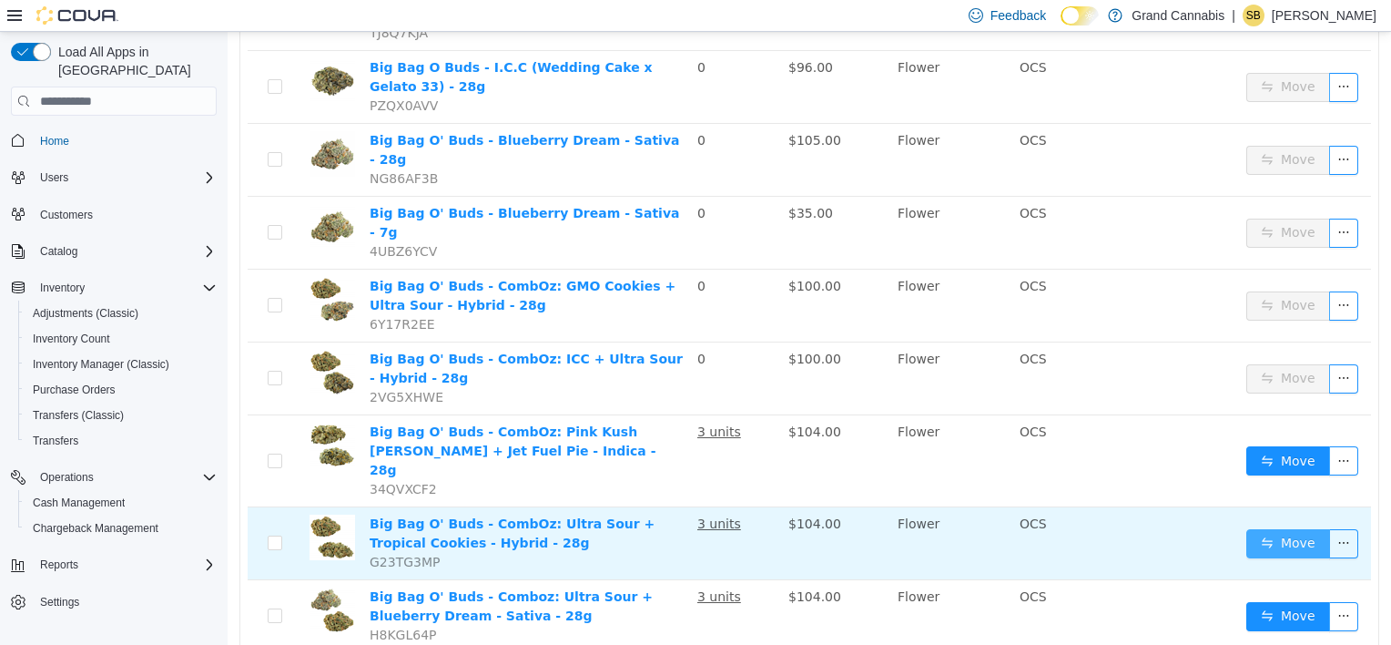
click at [1293, 529] on button "Move" at bounding box center [1289, 543] width 84 height 29
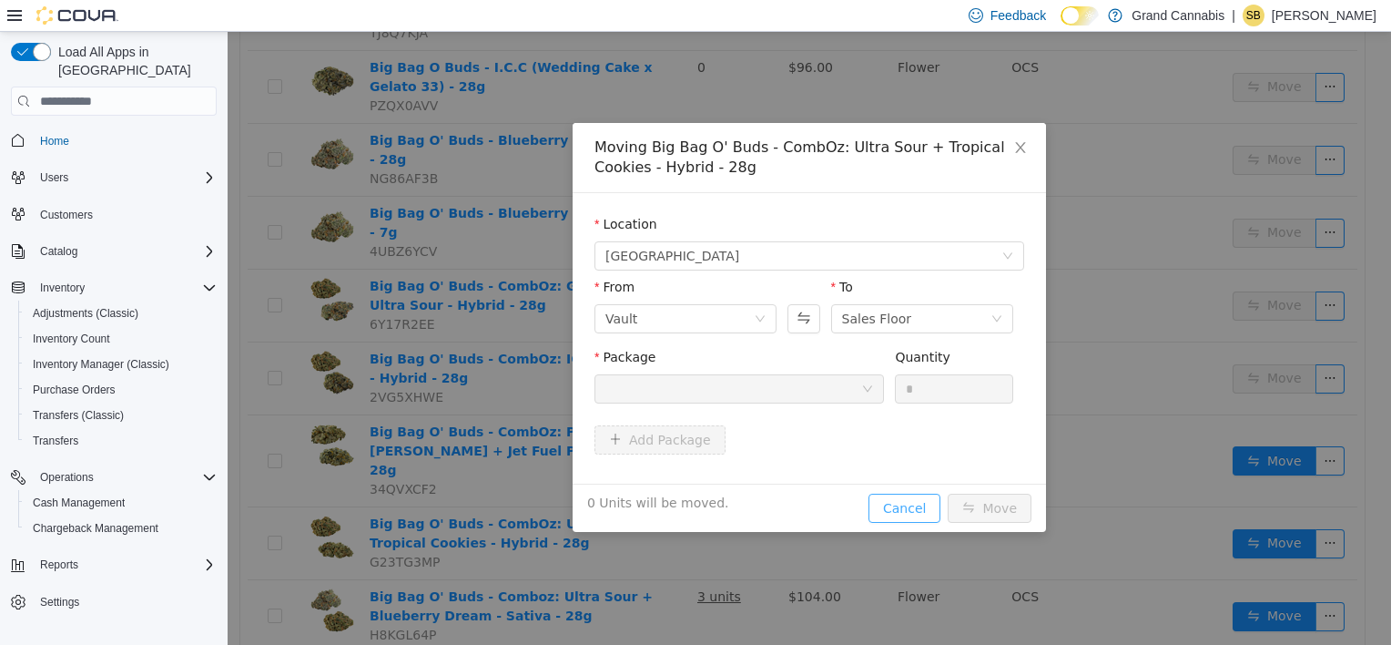
click at [909, 504] on button "Cancel" at bounding box center [905, 508] width 72 height 29
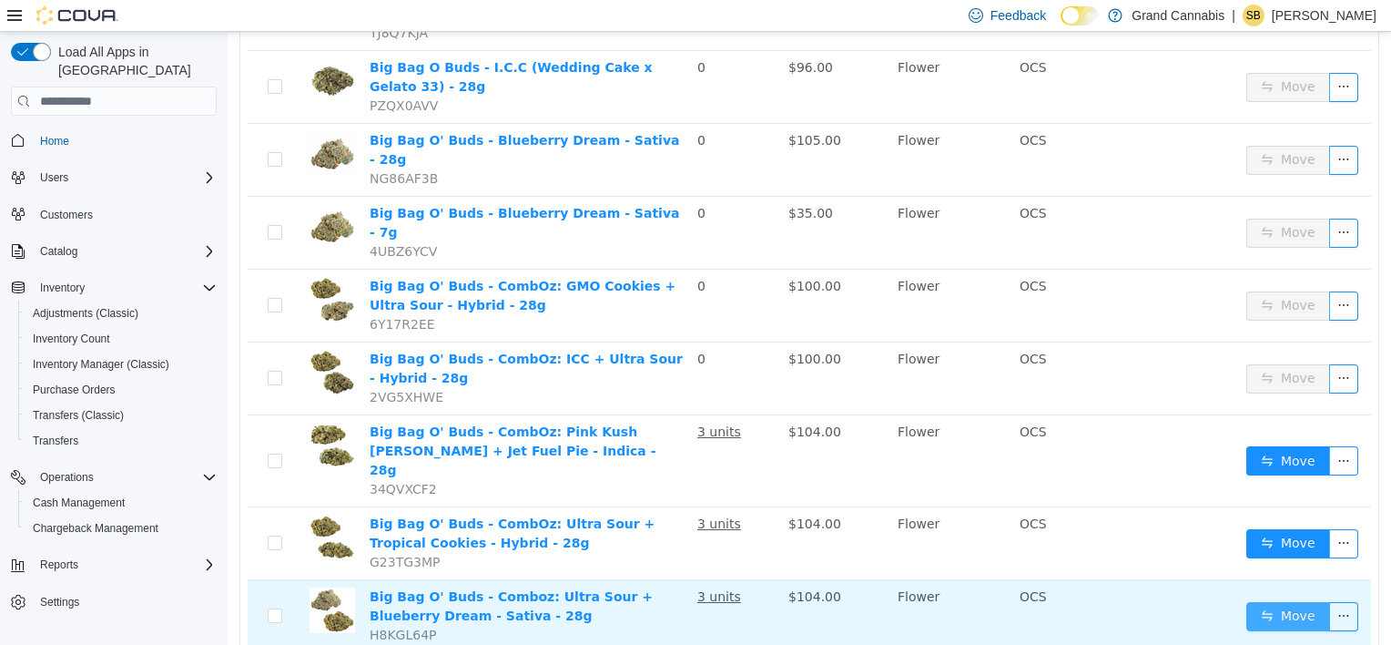
click at [1285, 602] on button "Move" at bounding box center [1289, 616] width 84 height 29
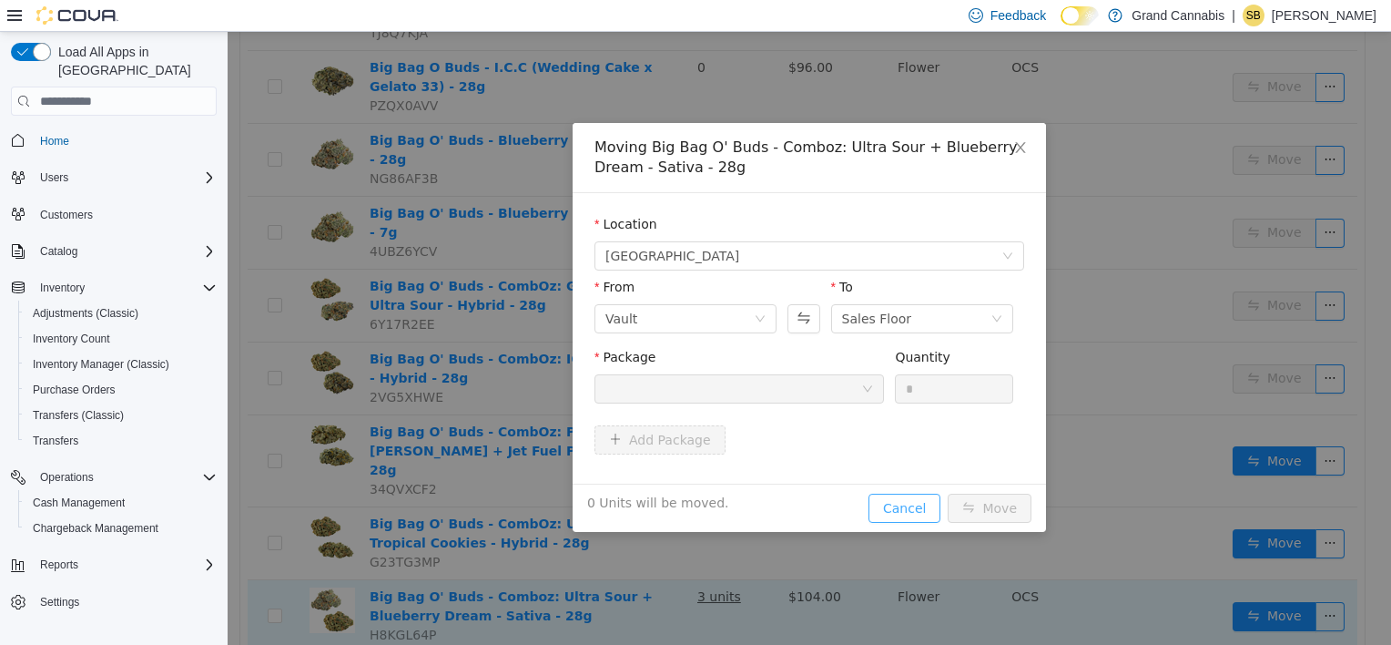
click at [892, 508] on button "Cancel" at bounding box center [905, 508] width 72 height 29
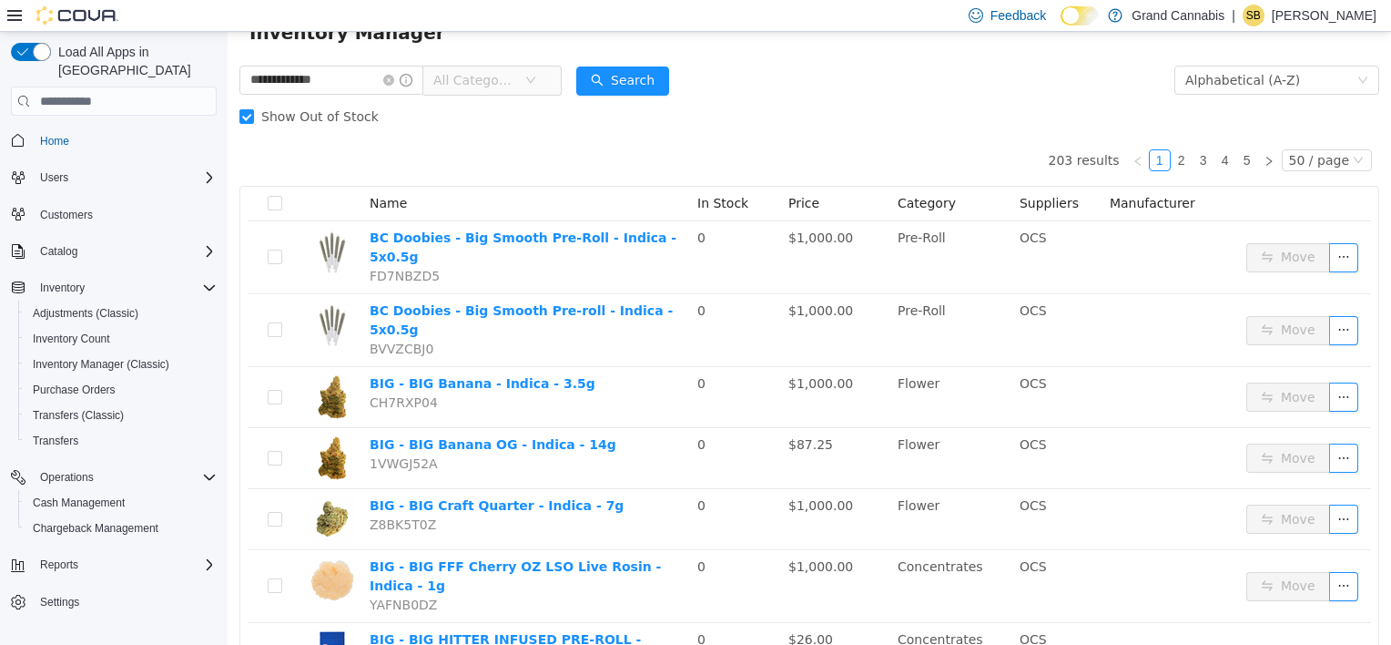
scroll to position [0, 0]
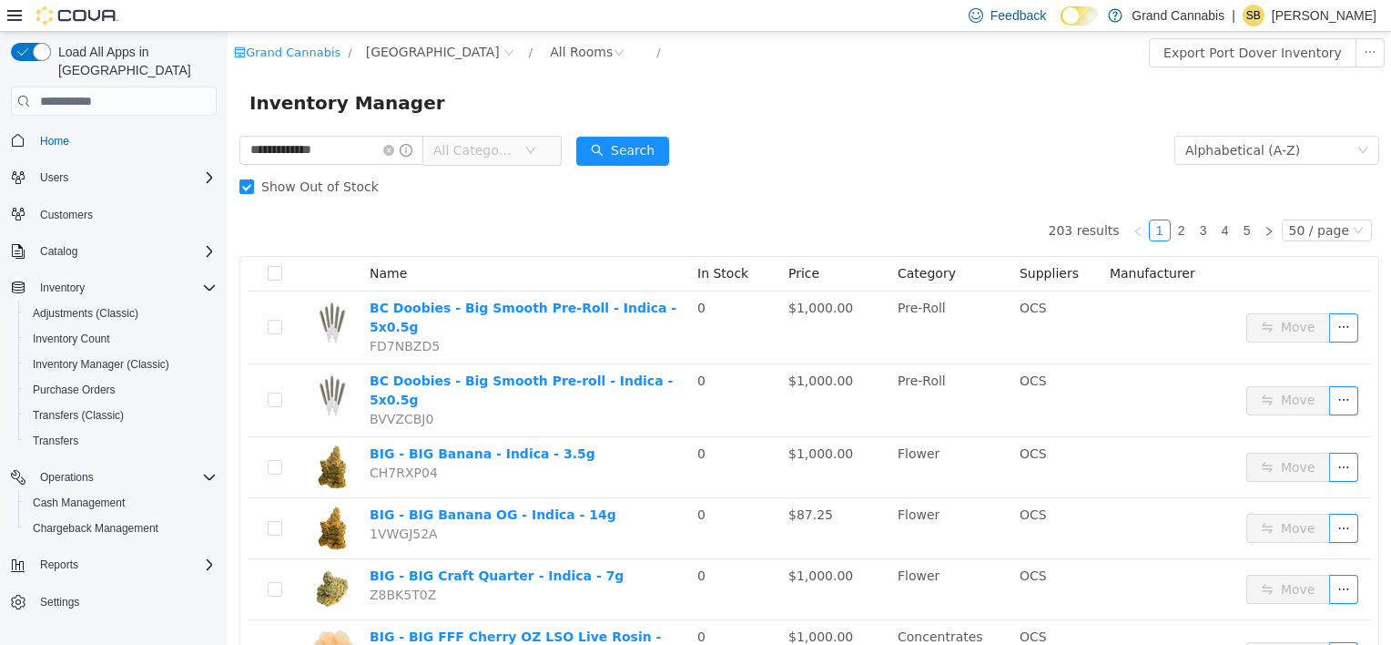
click at [673, 107] on div "Inventory Manager" at bounding box center [809, 102] width 1120 height 29
click at [394, 153] on icon "icon: close-circle" at bounding box center [388, 150] width 11 height 11
